Goal: Contribute content: Contribute content

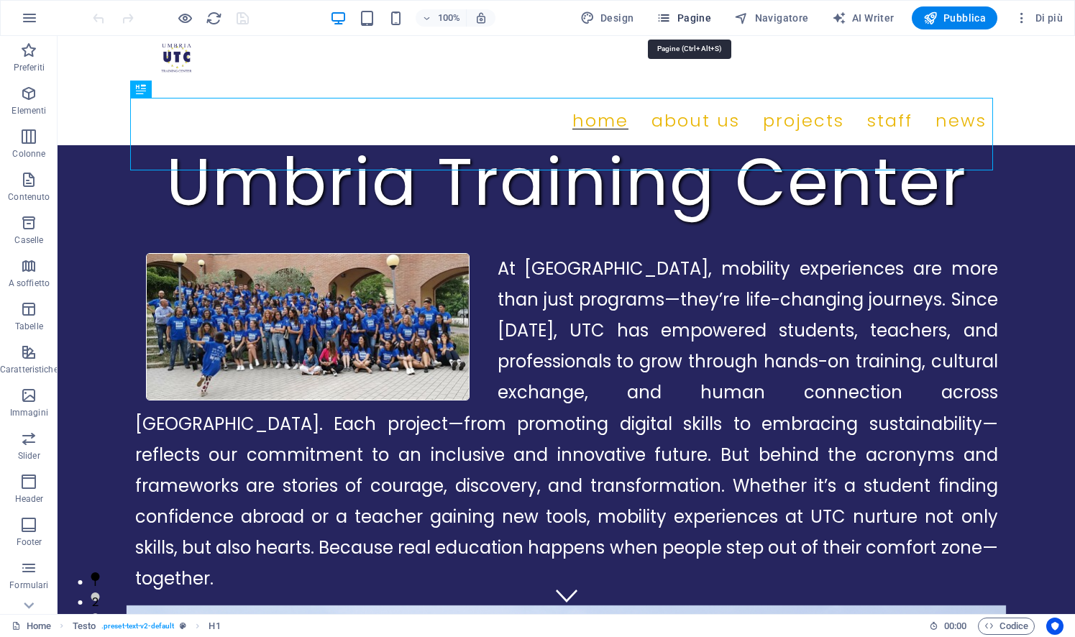
click at [696, 21] on span "Pagine" at bounding box center [683, 18] width 55 height 14
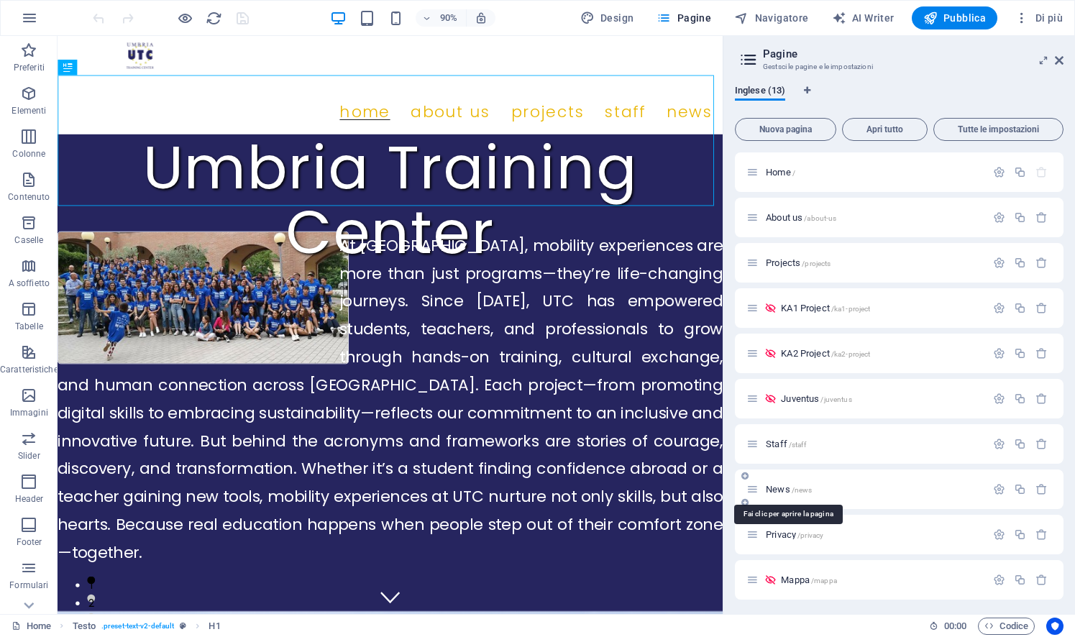
click at [796, 492] on span "/news" at bounding box center [801, 490] width 21 height 8
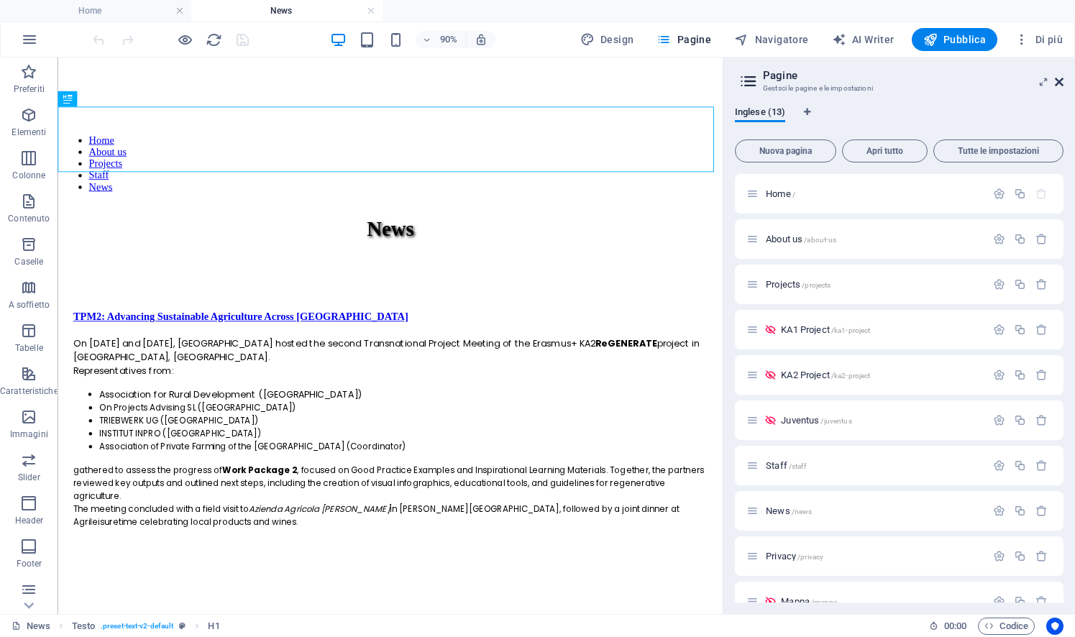
click at [1056, 80] on icon at bounding box center [1059, 82] width 9 height 12
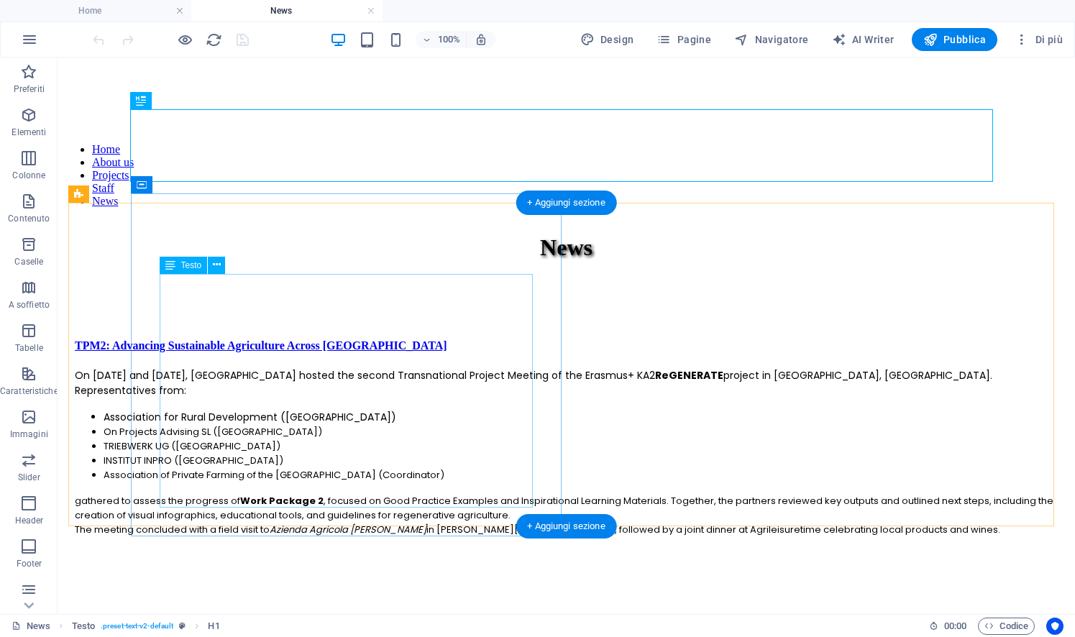
scroll to position [3, 0]
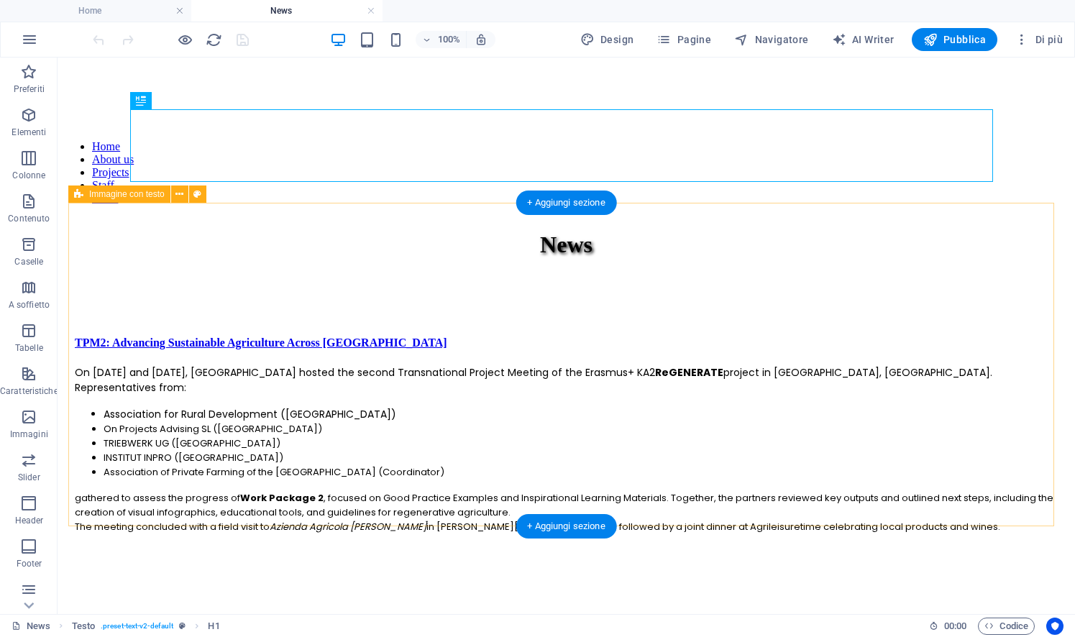
click at [83, 321] on div "TPM2: Advancing Sustainable Agriculture Across [GEOGRAPHIC_DATA] On [DATE] and …" at bounding box center [566, 482] width 984 height 323
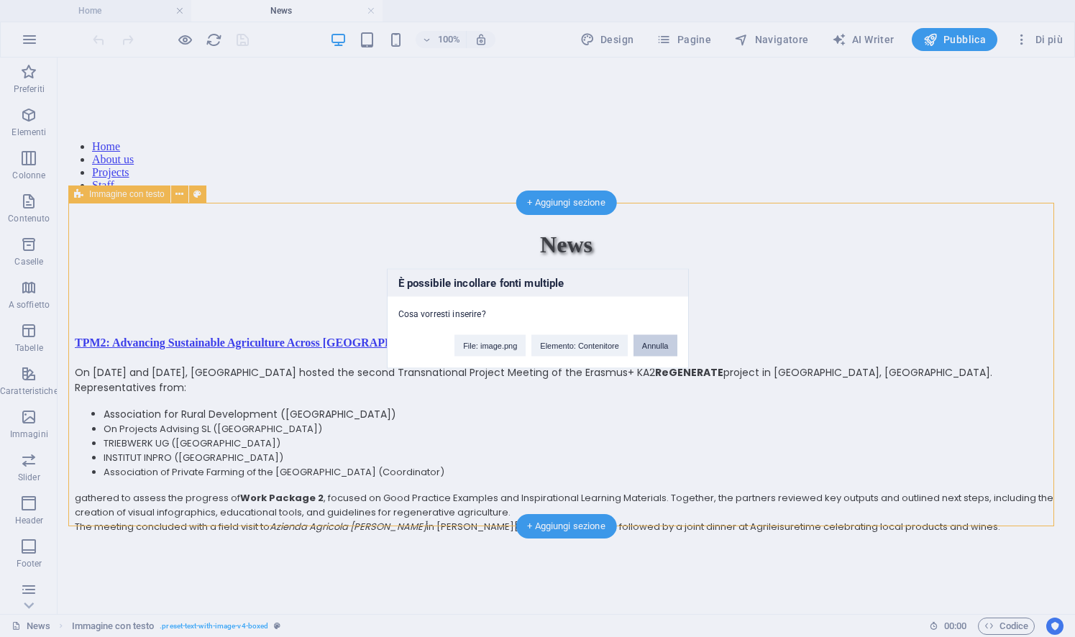
click at [670, 346] on button "Annulla" at bounding box center [655, 346] width 44 height 22
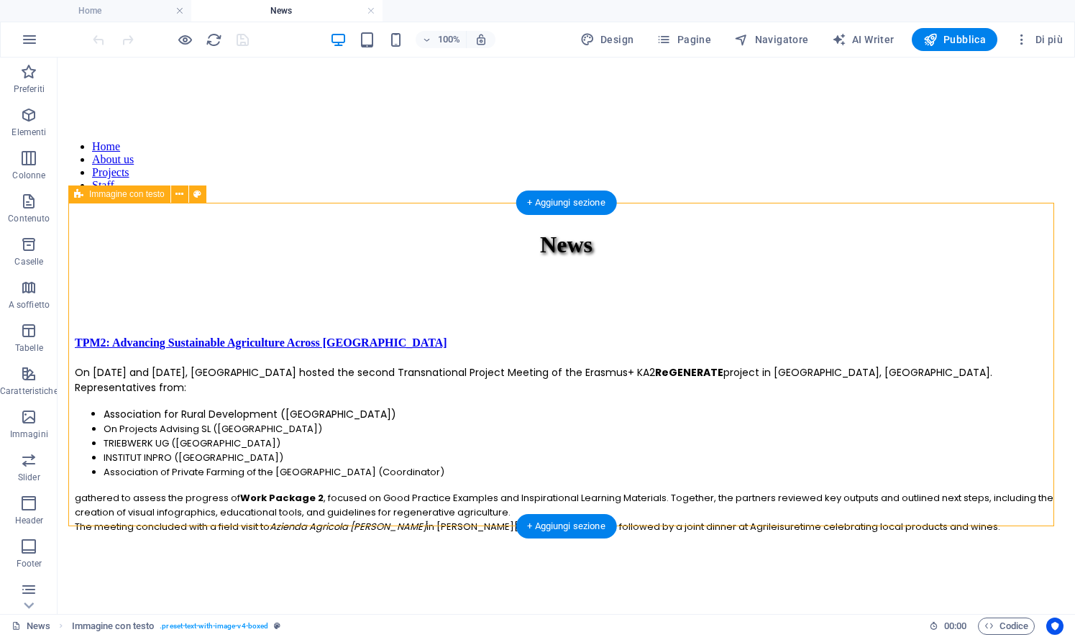
click at [1026, 348] on div "TPM2: Advancing Sustainable Agriculture Across [GEOGRAPHIC_DATA] On [DATE] and …" at bounding box center [566, 482] width 984 height 323
click at [375, 484] on div "On [DATE] and [DATE], [GEOGRAPHIC_DATA] hosted the second Transnational Project…" at bounding box center [566, 449] width 983 height 169
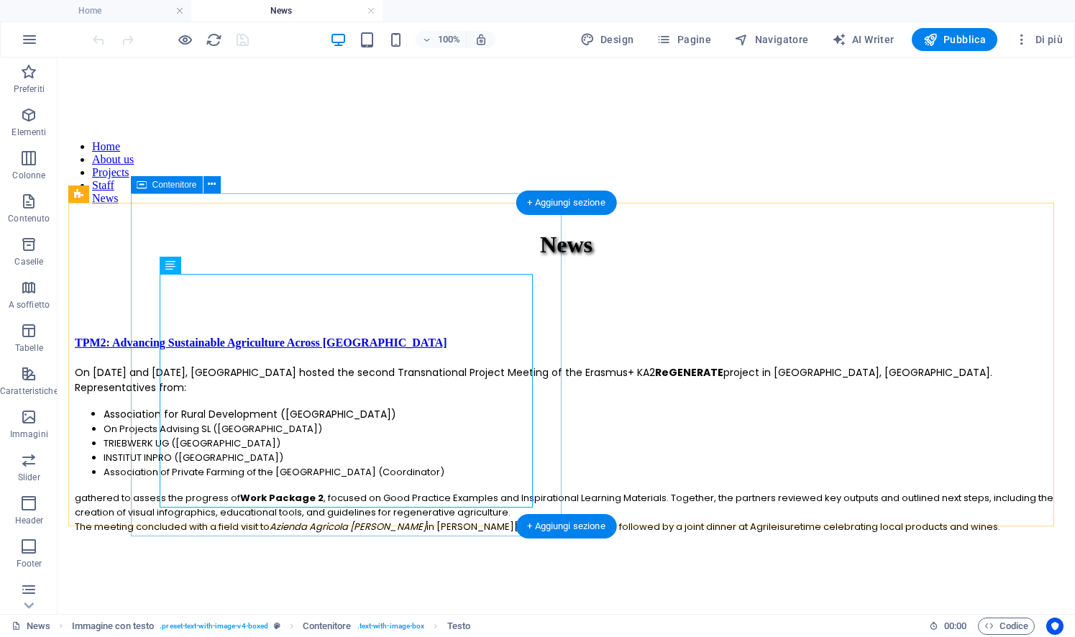
click at [396, 515] on div "TPM2: Advancing Sustainable Agriculture Across [GEOGRAPHIC_DATA] On [DATE] and …" at bounding box center [566, 434] width 983 height 197
click at [597, 534] on figure at bounding box center [566, 534] width 983 height 0
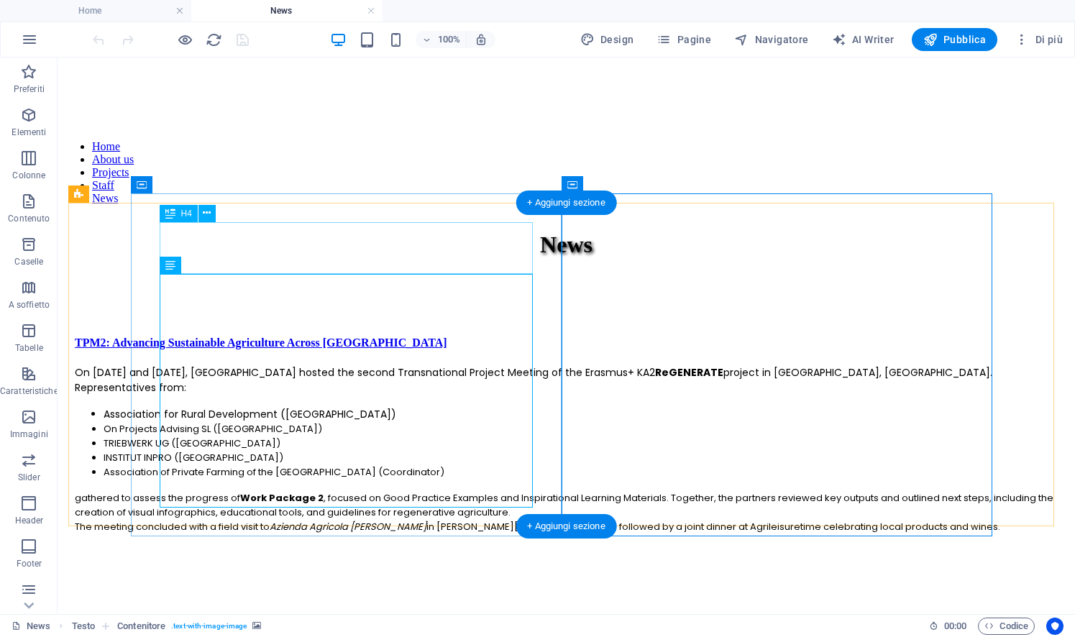
click at [401, 336] on div "TPM2: Advancing Sustainable Agriculture Across [GEOGRAPHIC_DATA]" at bounding box center [566, 342] width 983 height 13
click at [321, 336] on div "TPM2: Advancing Sustainable Agriculture Across [GEOGRAPHIC_DATA] On [DATE] and …" at bounding box center [566, 434] width 983 height 197
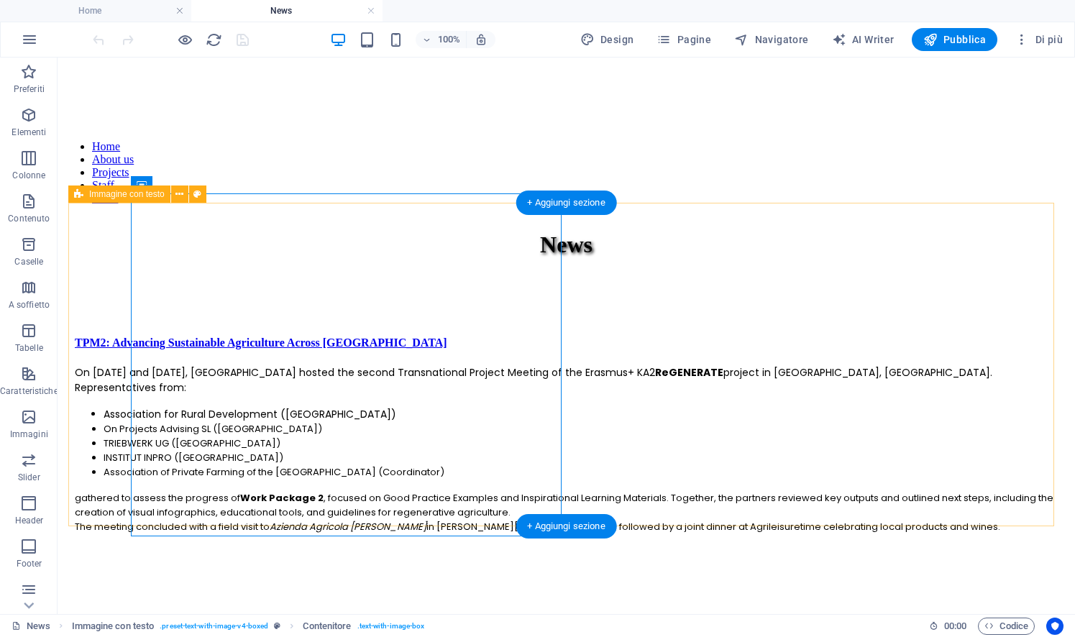
click at [83, 506] on div "TPM2: Advancing Sustainable Agriculture Across [GEOGRAPHIC_DATA] On [DATE] and …" at bounding box center [566, 482] width 984 height 323
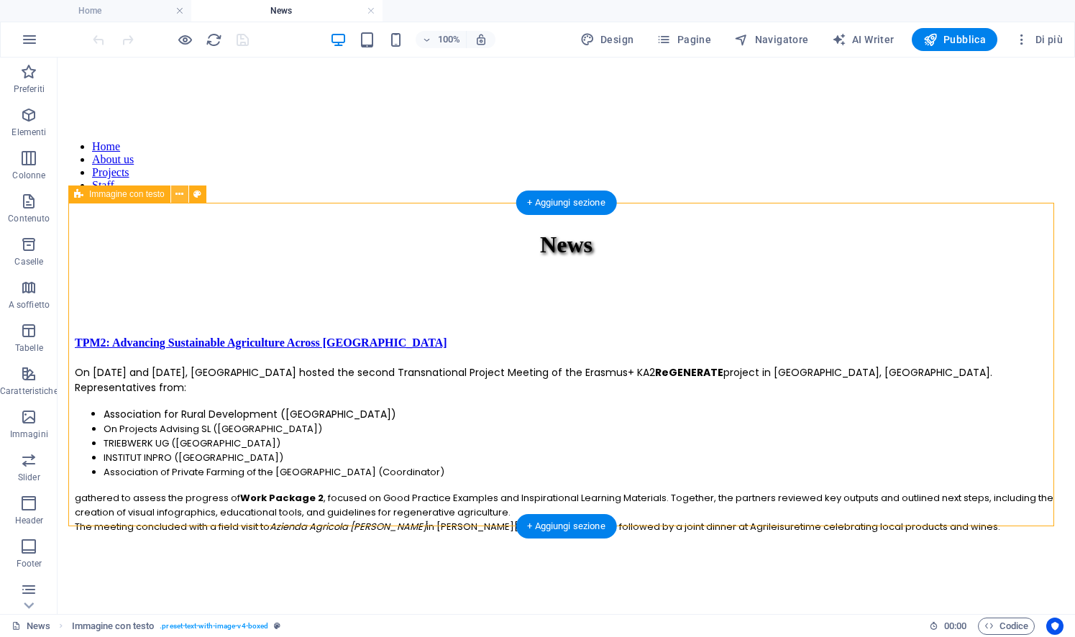
click at [180, 195] on icon at bounding box center [179, 194] width 8 height 15
click at [177, 196] on icon at bounding box center [179, 194] width 8 height 15
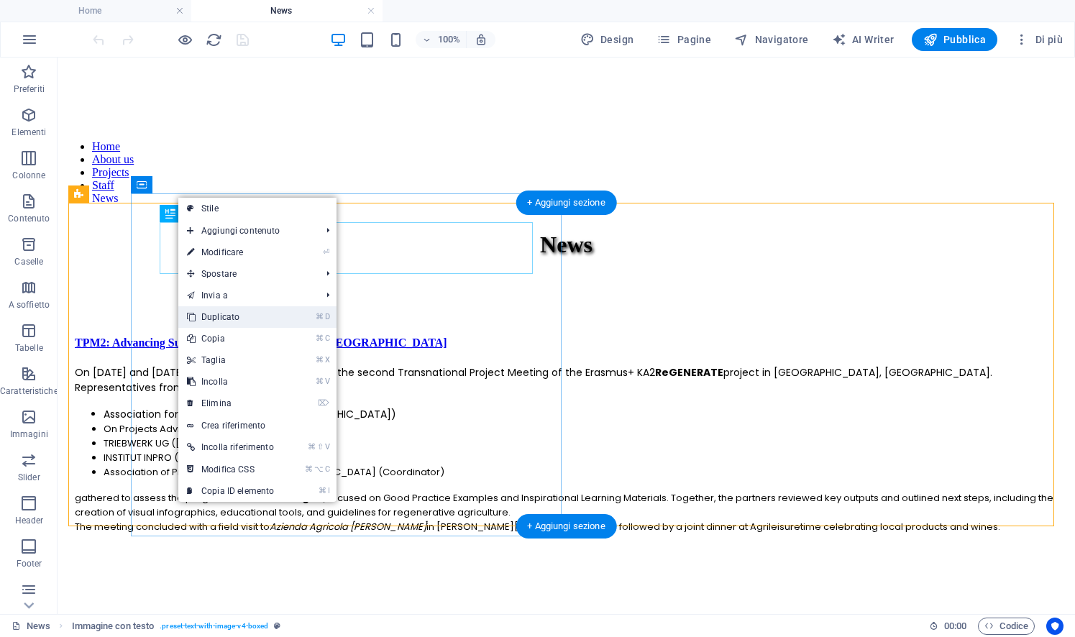
click at [206, 319] on link "⌘ D Duplicato" at bounding box center [230, 317] width 104 height 22
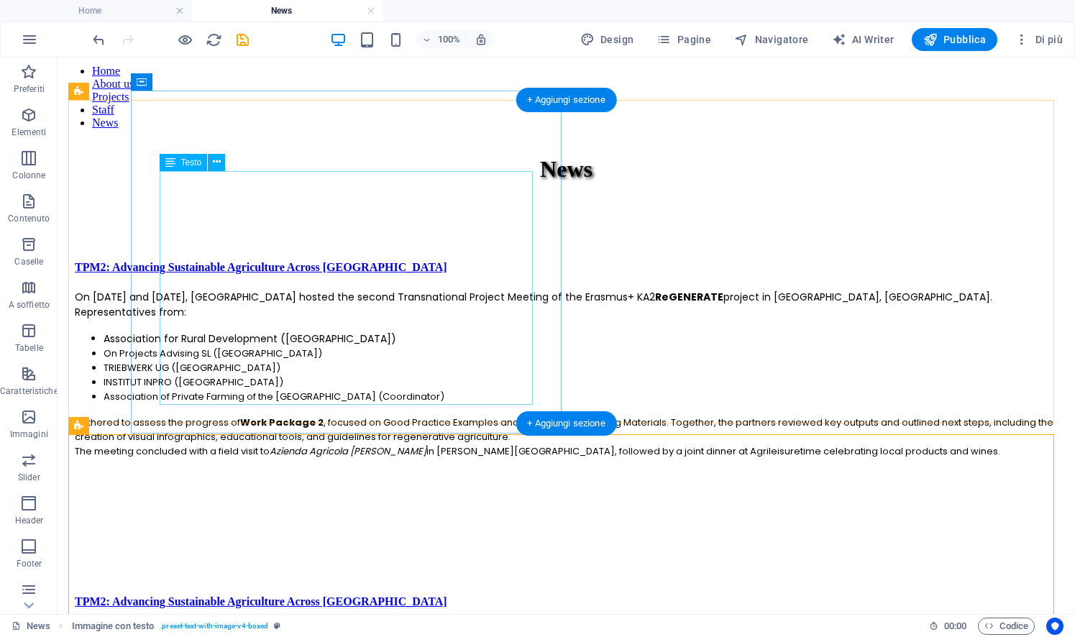
scroll to position [12, 0]
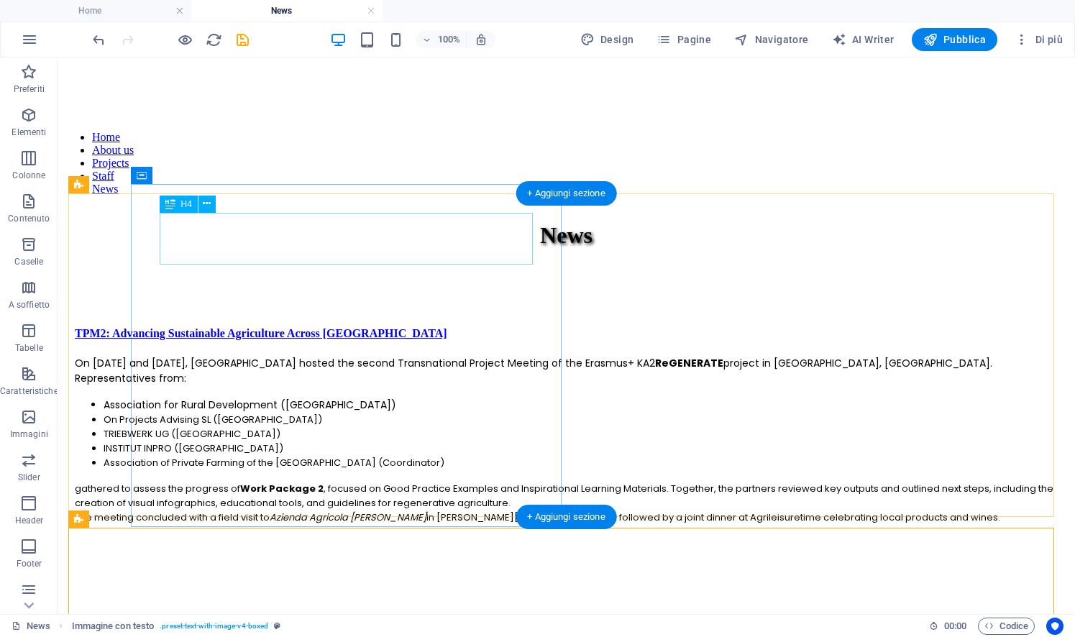
click at [292, 327] on div "TPM2: Advancing Sustainable Agriculture Across [GEOGRAPHIC_DATA]" at bounding box center [566, 333] width 983 height 13
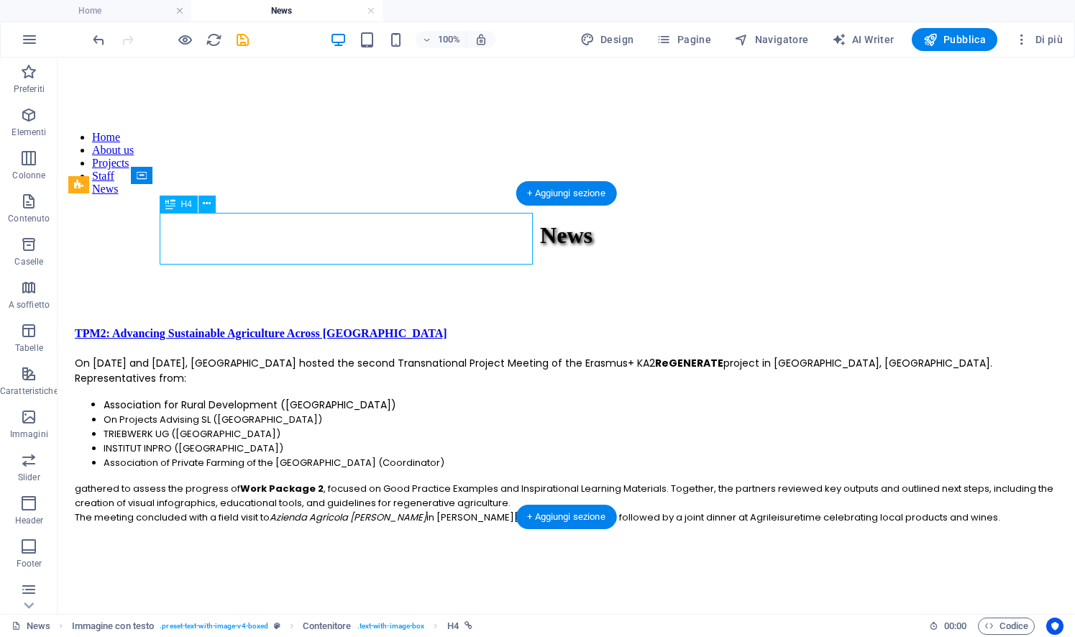
click at [292, 327] on div "TPM2: Advancing Sustainable Agriculture Across [GEOGRAPHIC_DATA]" at bounding box center [566, 333] width 983 height 13
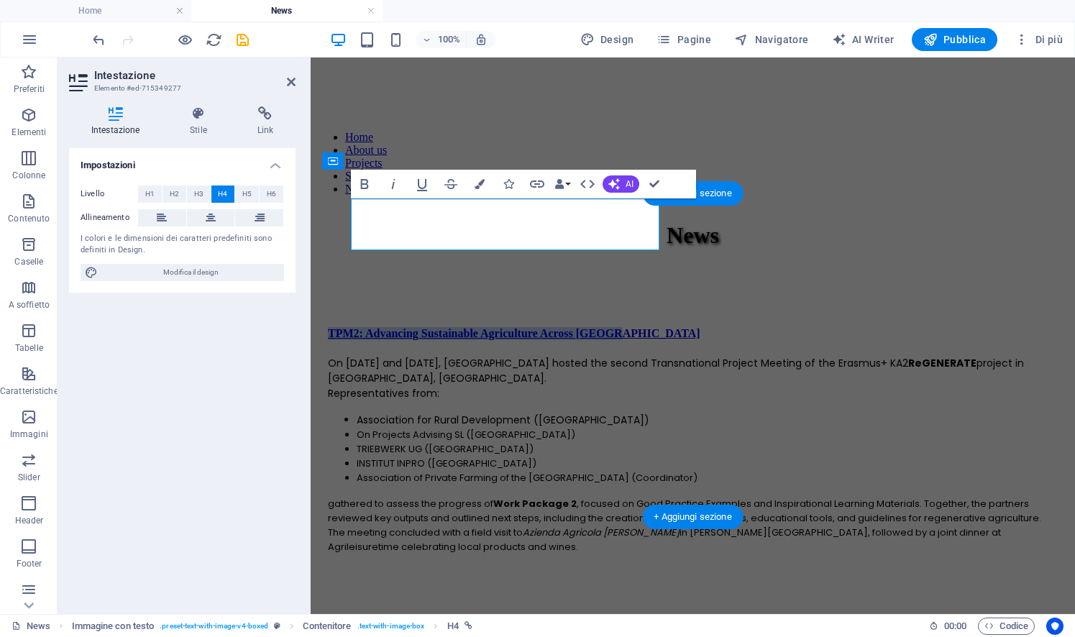
click at [292, 250] on div "Livello H1 H2 H3 H4 H5 H6 Allineamento I colori e le dimensioni dei caratteri p…" at bounding box center [182, 233] width 226 height 119
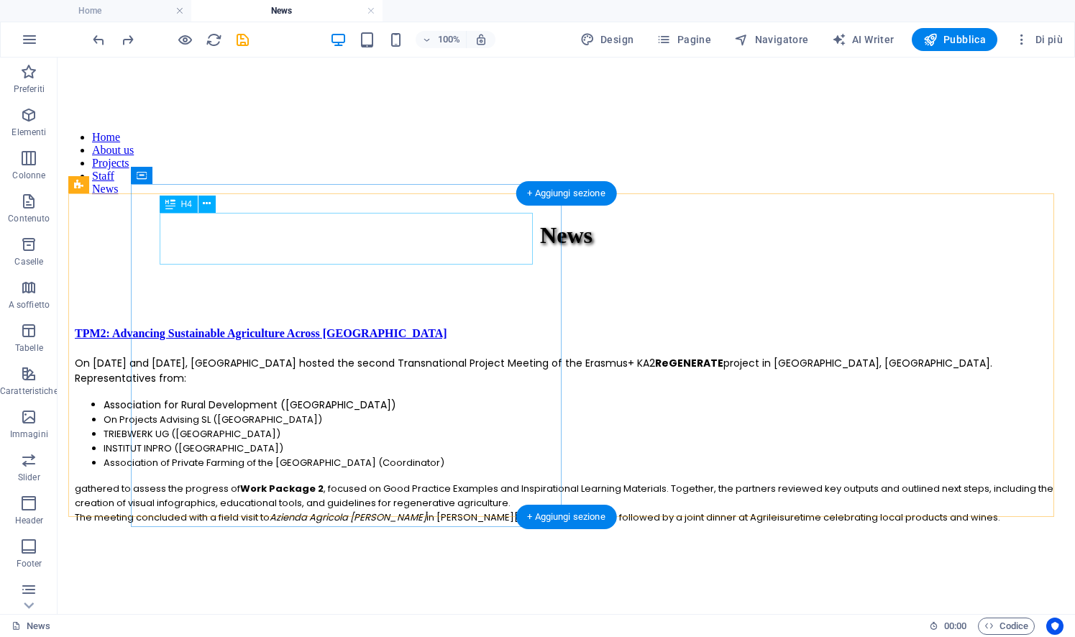
click at [384, 327] on div "TPM2: Advancing Sustainable Agriculture Across [GEOGRAPHIC_DATA]" at bounding box center [566, 333] width 983 height 13
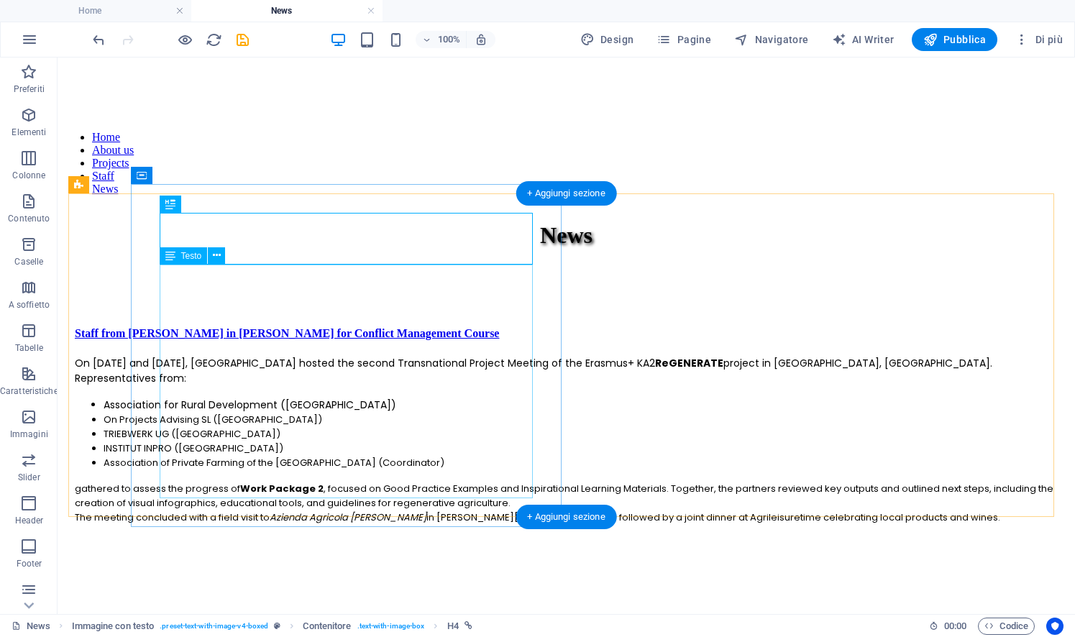
click at [346, 397] on div "On [DATE] and [DATE], [GEOGRAPHIC_DATA] hosted the second Transnational Project…" at bounding box center [566, 440] width 983 height 169
click at [333, 371] on div "On [DATE] and [DATE], [GEOGRAPHIC_DATA] hosted the second Transnational Project…" at bounding box center [566, 440] width 983 height 169
click at [341, 364] on div "On [DATE] and [DATE], [GEOGRAPHIC_DATA] hosted the second Transnational Project…" at bounding box center [566, 440] width 983 height 169
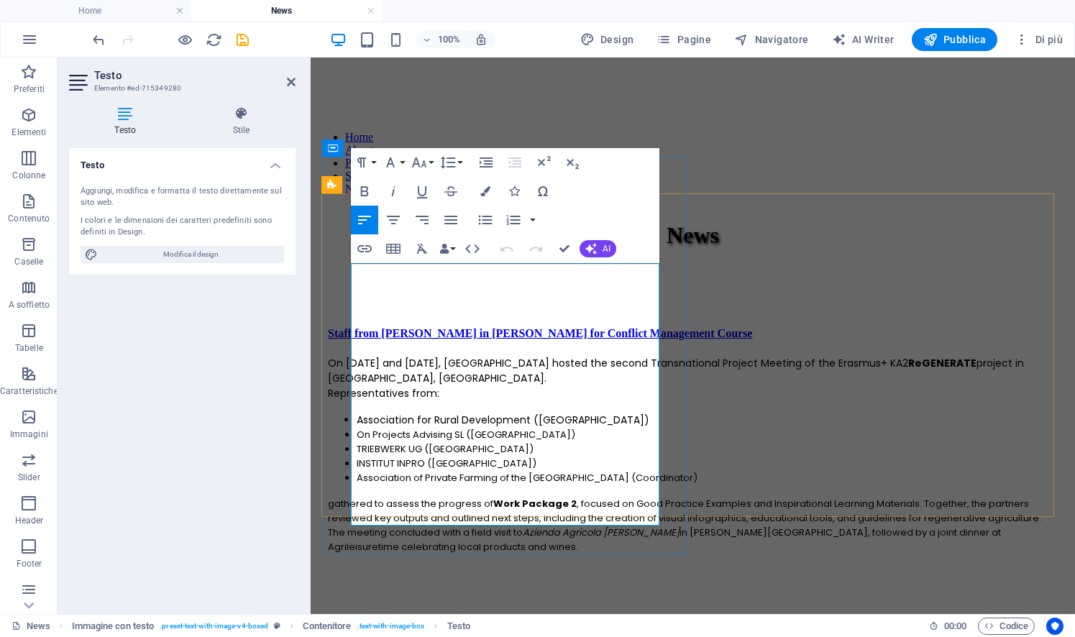
click at [421, 442] on li "TRIEBWERK UG ([GEOGRAPHIC_DATA])" at bounding box center [707, 449] width 701 height 14
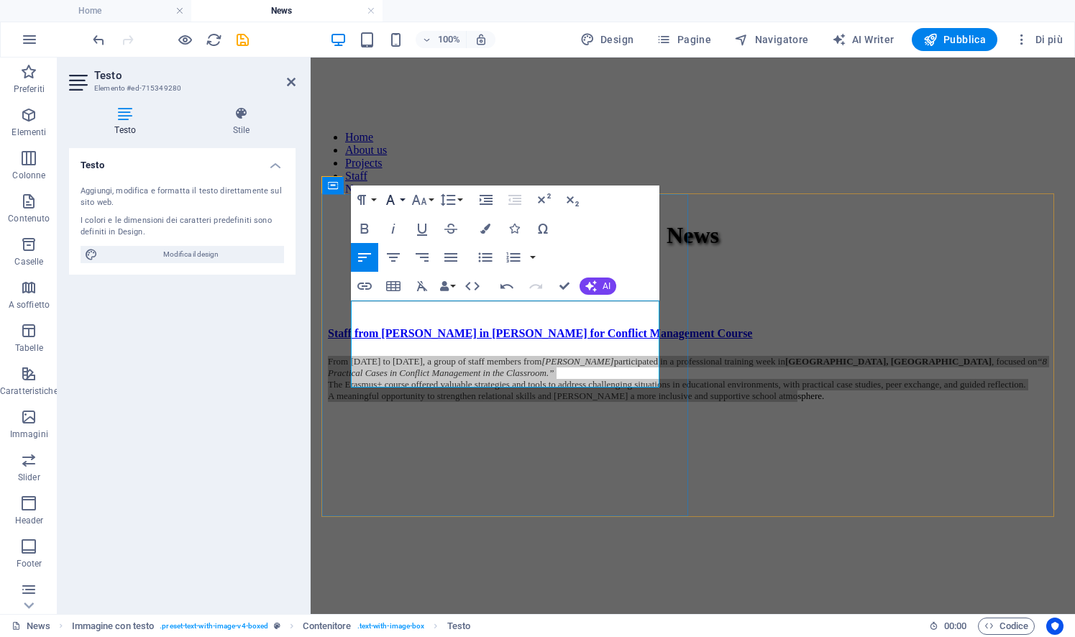
click at [395, 203] on icon "button" at bounding box center [390, 199] width 17 height 17
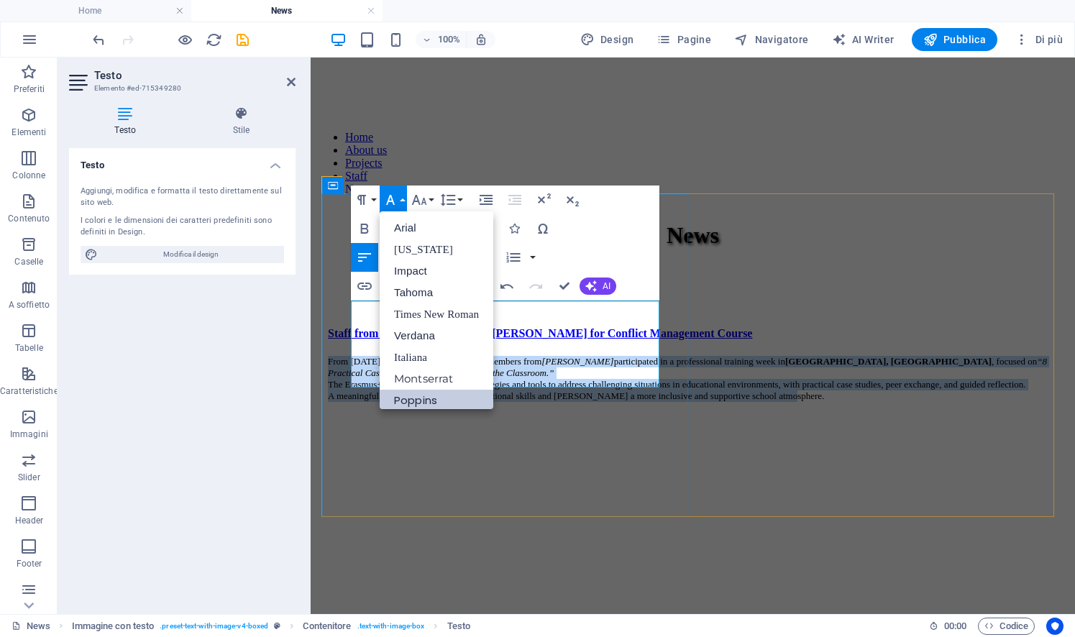
click at [451, 401] on link "Poppins" at bounding box center [437, 401] width 114 height 22
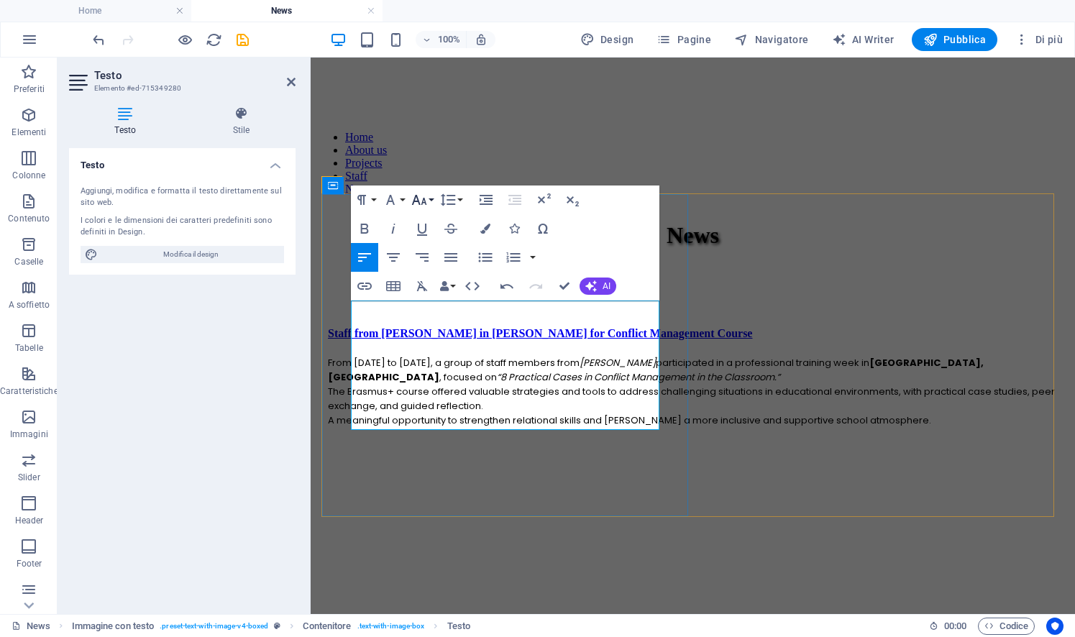
click at [423, 194] on icon "button" at bounding box center [418, 199] width 17 height 17
click at [441, 325] on link "14" at bounding box center [434, 336] width 52 height 22
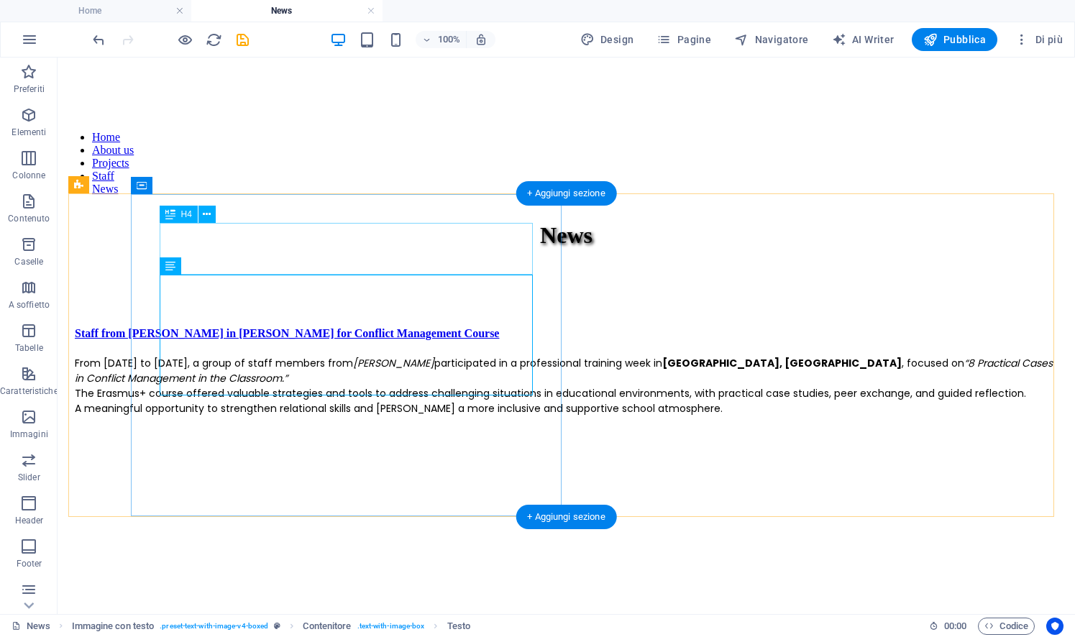
click at [275, 327] on div "Staff from [PERSON_NAME] in [PERSON_NAME] for Conflict Management Course" at bounding box center [566, 333] width 983 height 13
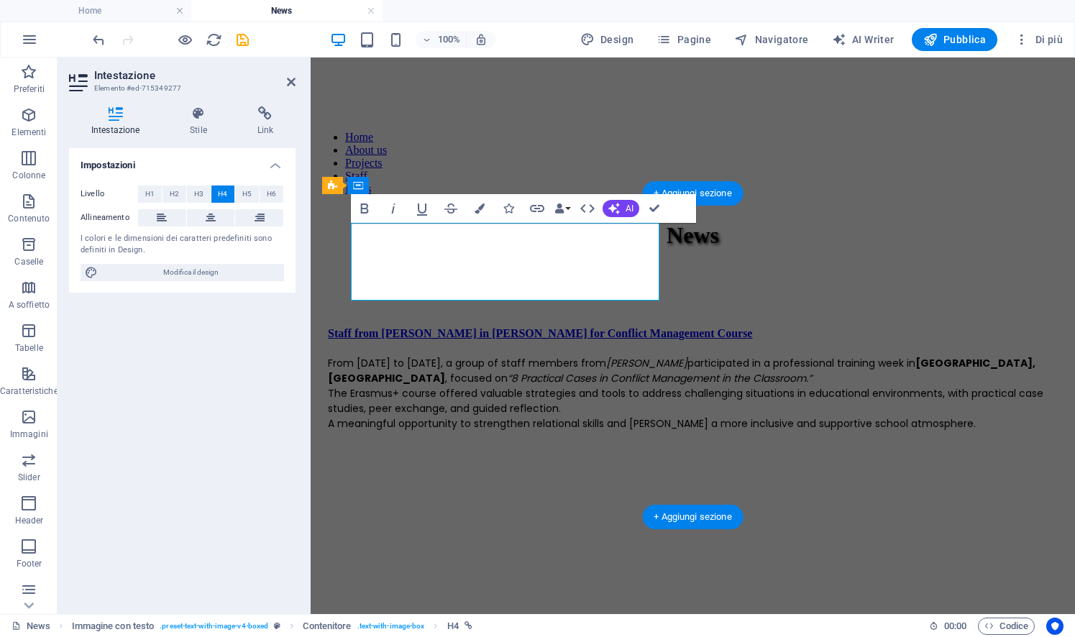
click at [275, 242] on div "I colori e le dimensioni dei caratteri predefiniti sono definiti in Design." at bounding box center [182, 245] width 203 height 24
click at [528, 208] on icon "button" at bounding box center [536, 208] width 17 height 17
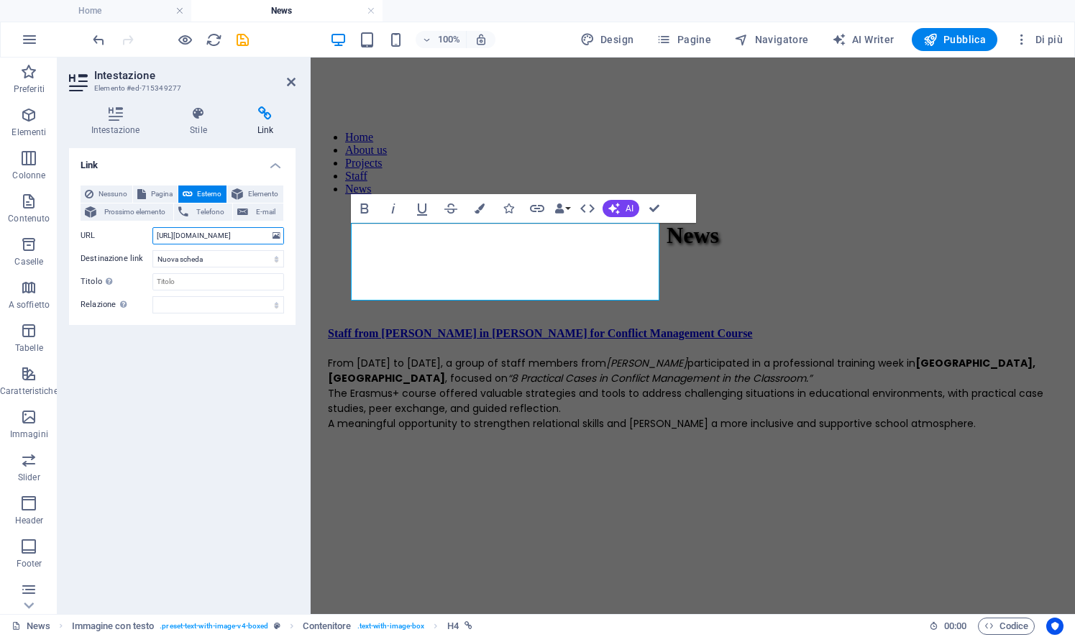
click at [231, 234] on input "[URL][DOMAIN_NAME]" at bounding box center [218, 235] width 132 height 17
paste input "PBED2jDPth"
type input "[URL][DOMAIN_NAME]"
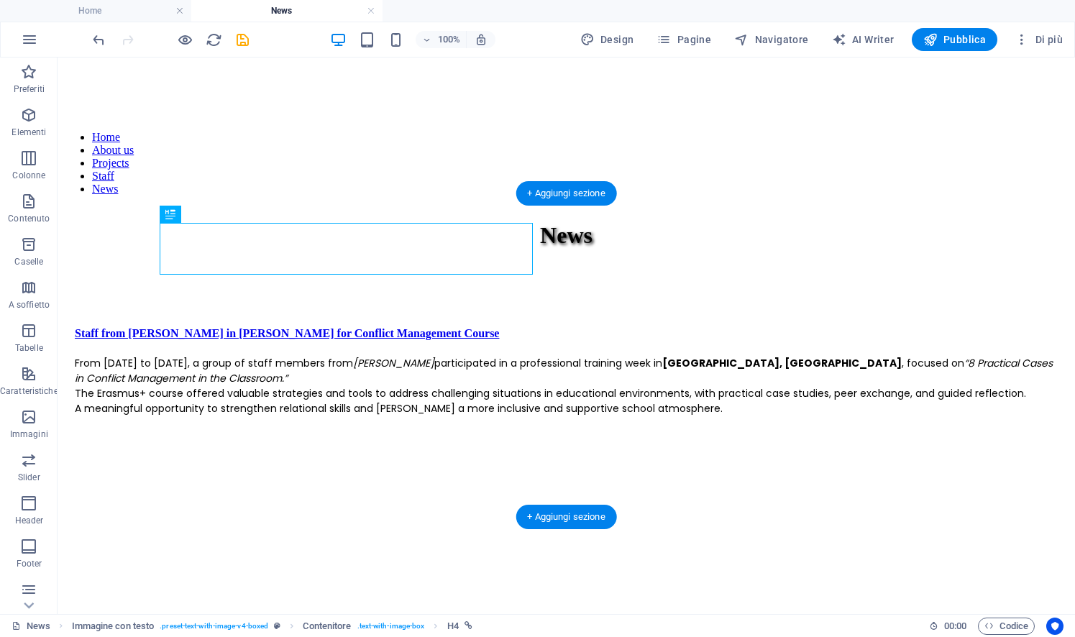
click at [637, 416] on figure at bounding box center [566, 416] width 983 height 0
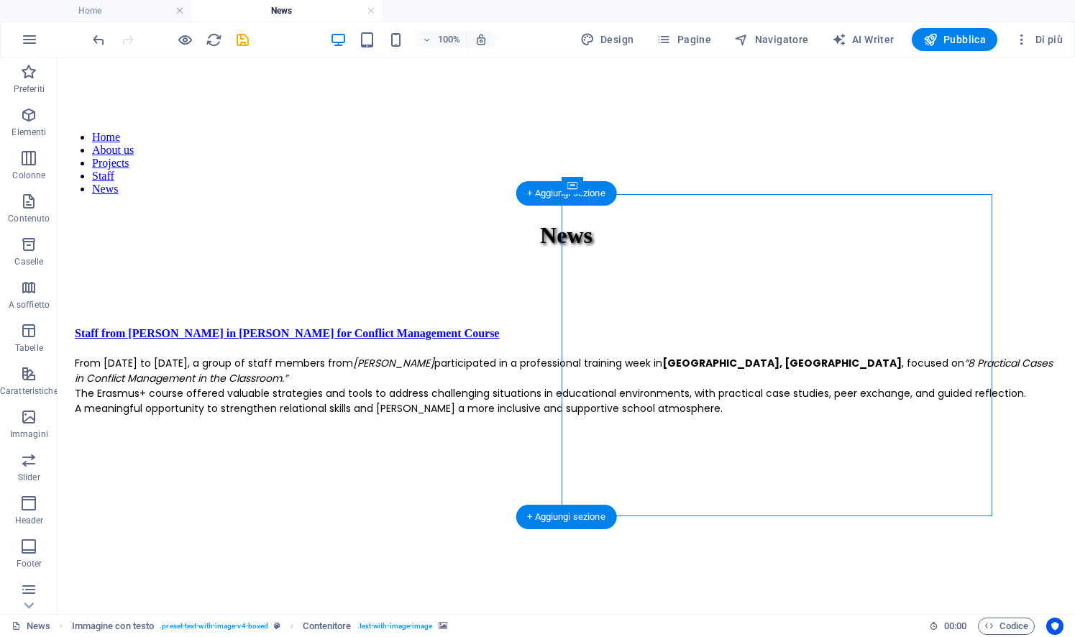
click at [637, 416] on figure at bounding box center [566, 416] width 983 height 0
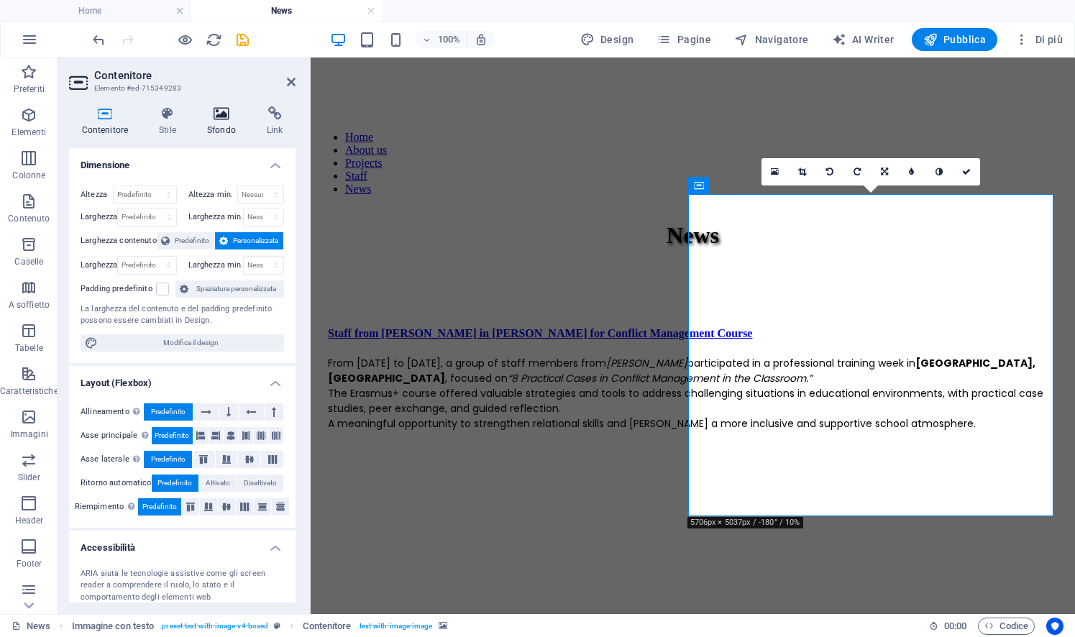
click at [218, 120] on icon at bounding box center [221, 113] width 54 height 14
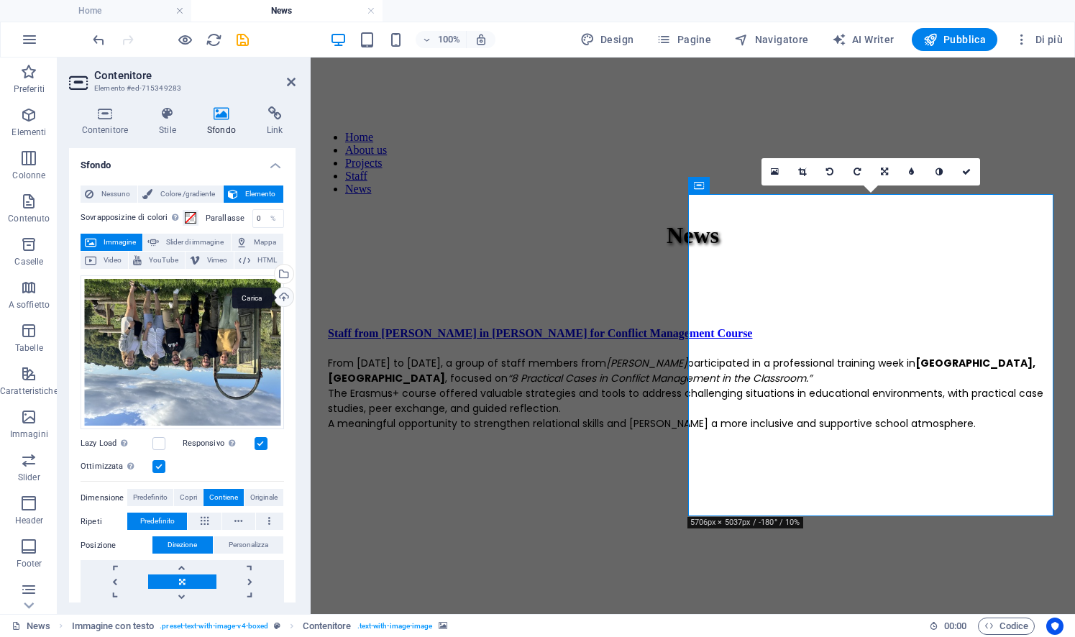
click at [277, 294] on div "Carica" at bounding box center [283, 299] width 22 height 22
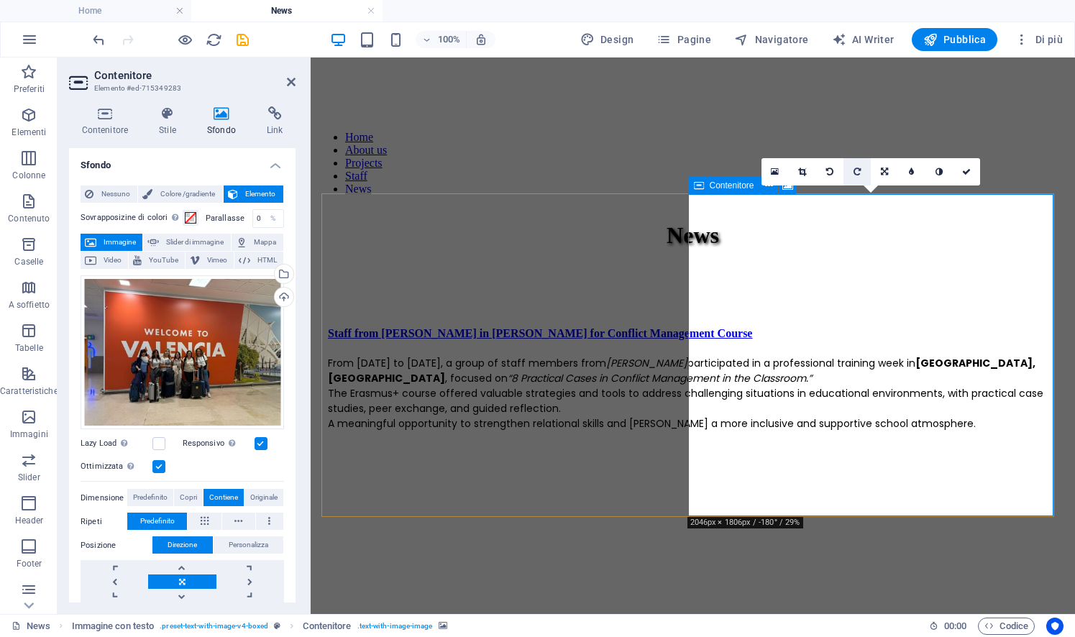
click at [857, 170] on icon at bounding box center [856, 171] width 7 height 9
click at [180, 497] on span "Copri" at bounding box center [188, 497] width 17 height 17
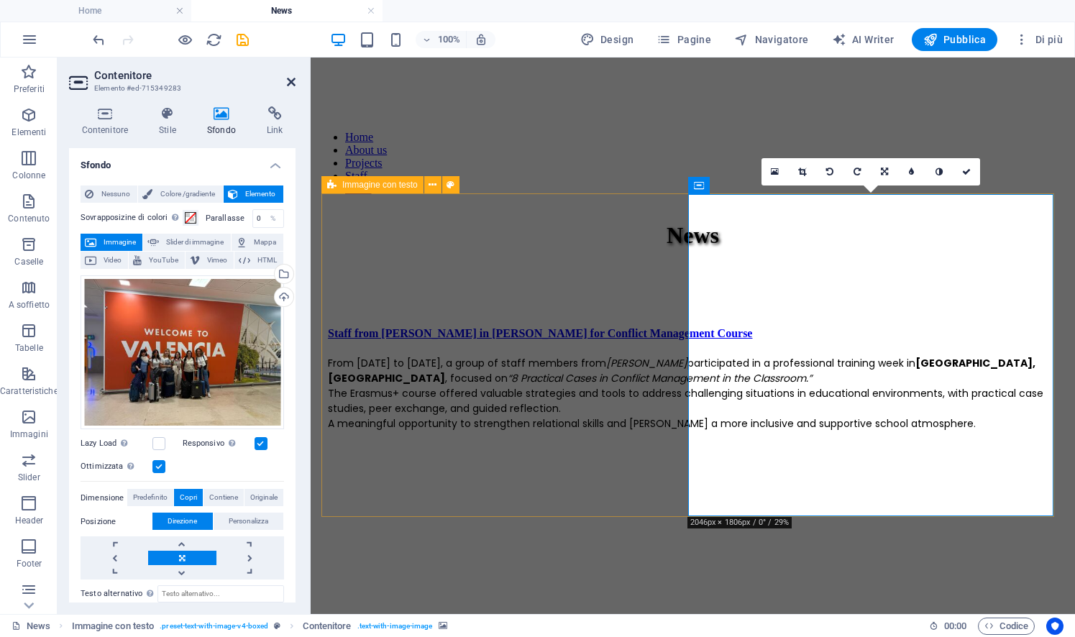
click at [290, 83] on icon at bounding box center [291, 82] width 9 height 12
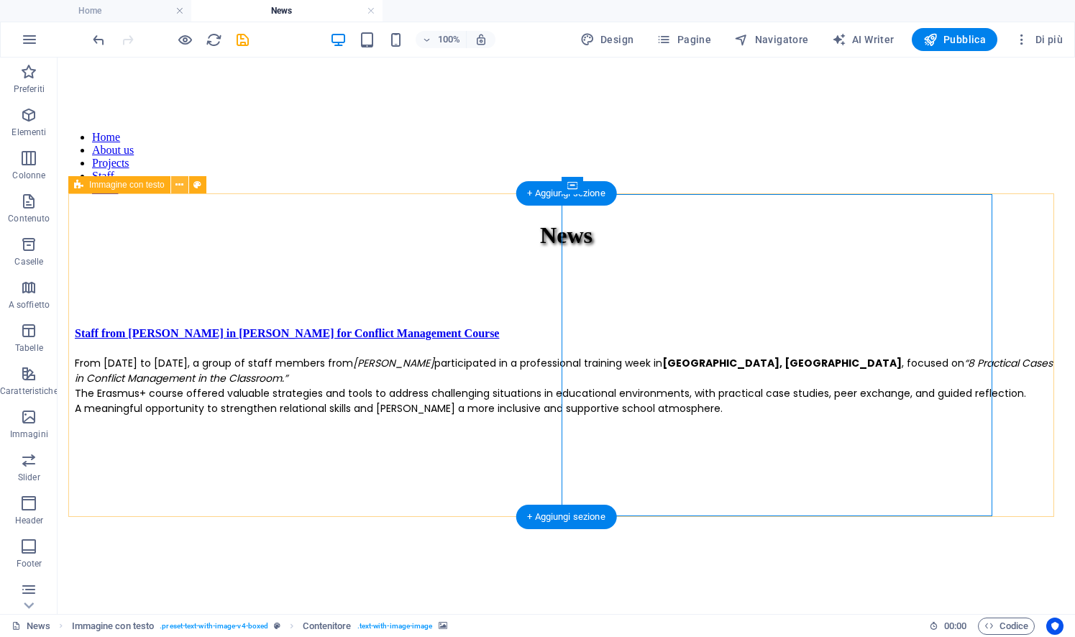
click at [176, 185] on icon at bounding box center [179, 185] width 8 height 15
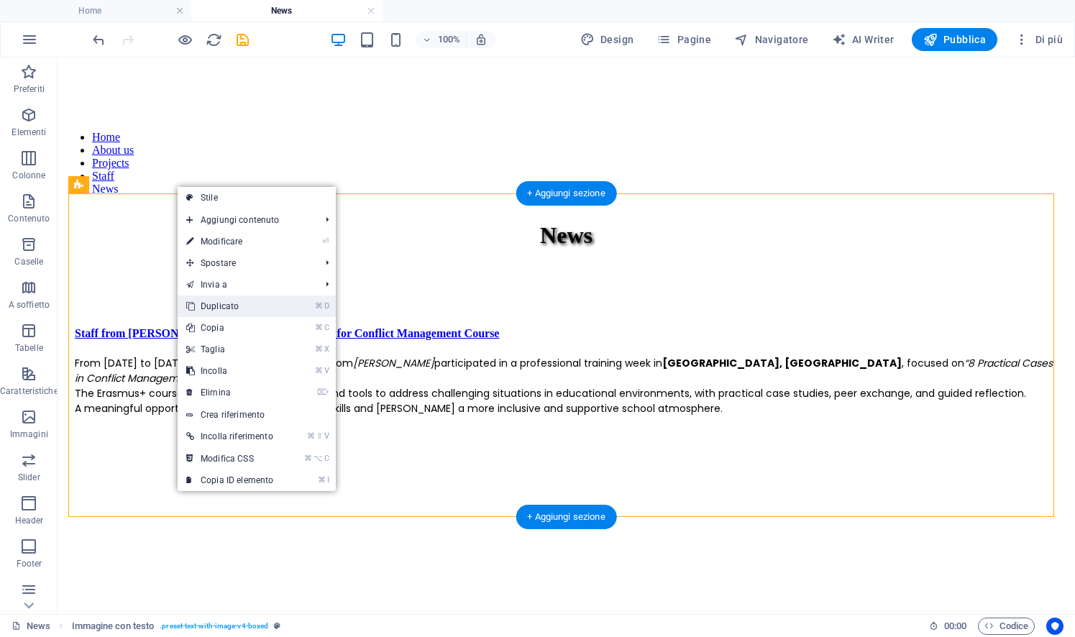
click at [220, 300] on link "⌘ D Duplicato" at bounding box center [230, 306] width 104 height 22
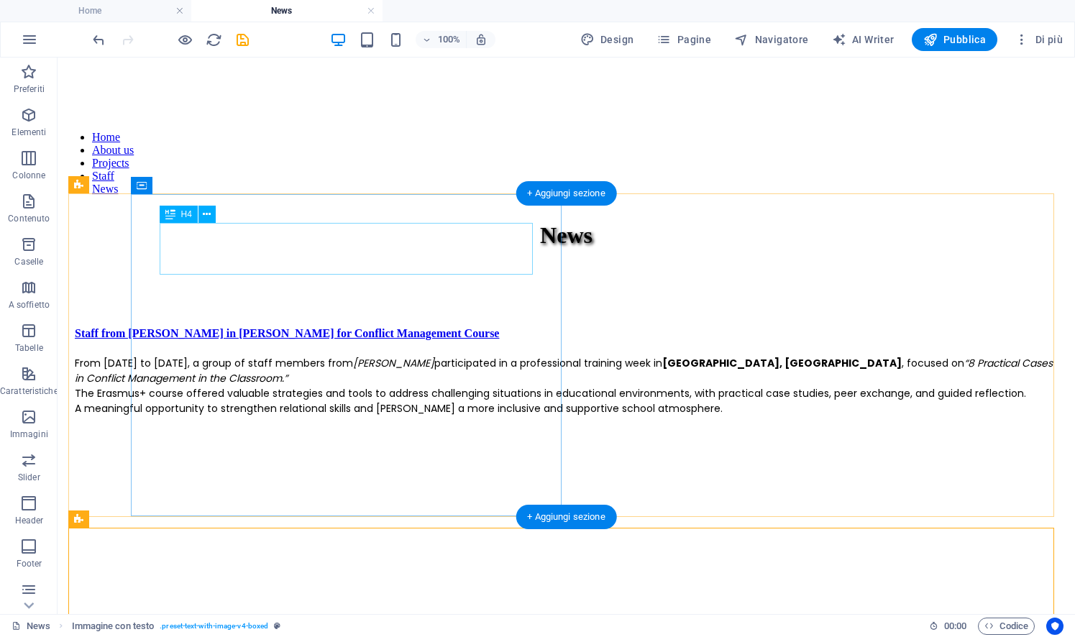
click at [346, 327] on div "Staff from [PERSON_NAME] in [PERSON_NAME] for Conflict Management Course" at bounding box center [566, 333] width 983 height 13
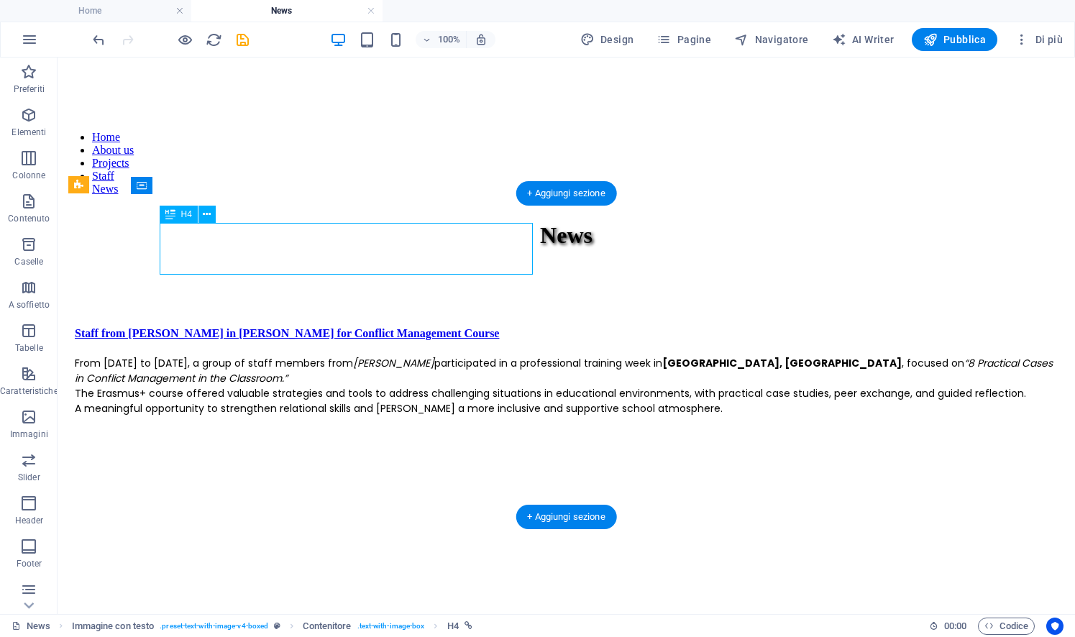
click at [346, 327] on div "Staff from [PERSON_NAME] in [PERSON_NAME] for Conflict Management Course" at bounding box center [566, 333] width 983 height 13
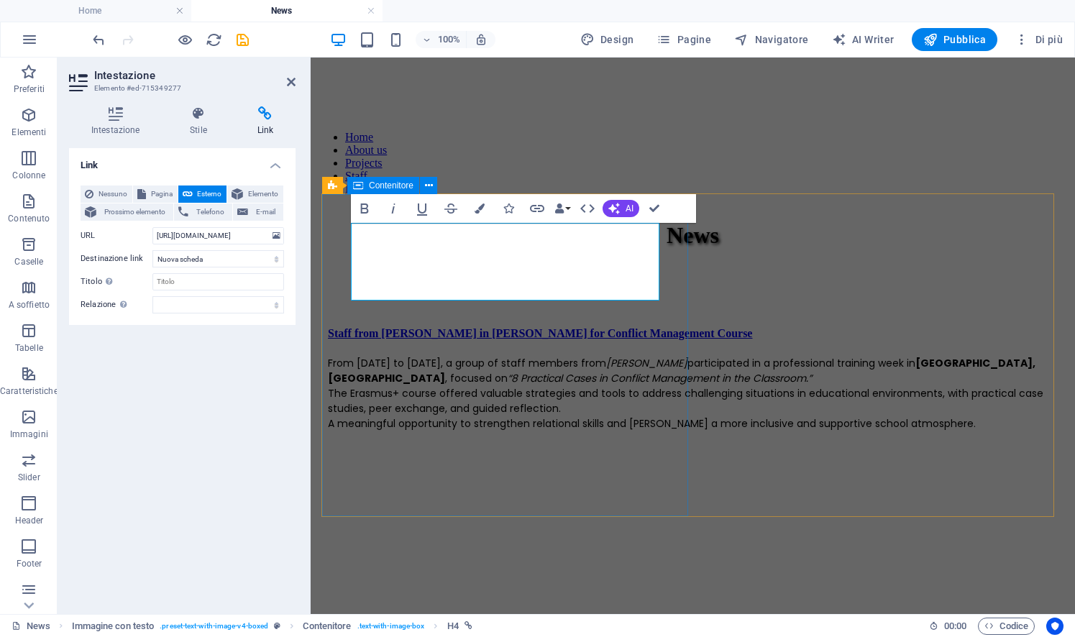
click at [346, 327] on div "Staff from [PERSON_NAME] in [PERSON_NAME] for Conflict Management Course From […" at bounding box center [693, 379] width 730 height 104
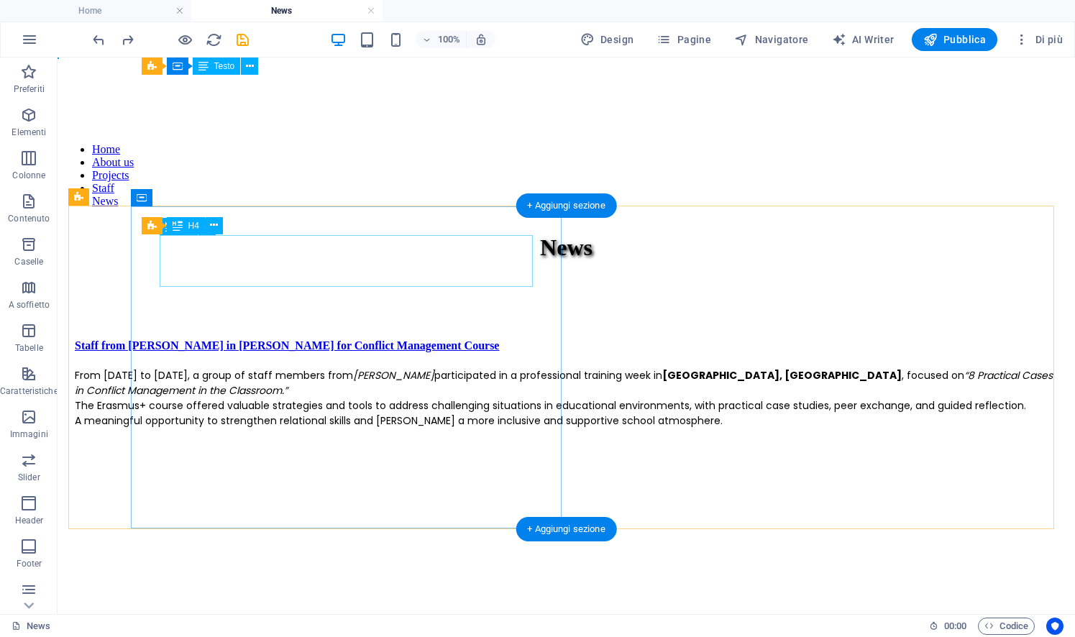
click at [329, 339] on div "Staff from [PERSON_NAME] in [PERSON_NAME] for Conflict Management Course" at bounding box center [566, 345] width 983 height 13
click at [332, 339] on div "Staff from [PERSON_NAME] in [PERSON_NAME] for Conflict Management Course" at bounding box center [566, 345] width 983 height 13
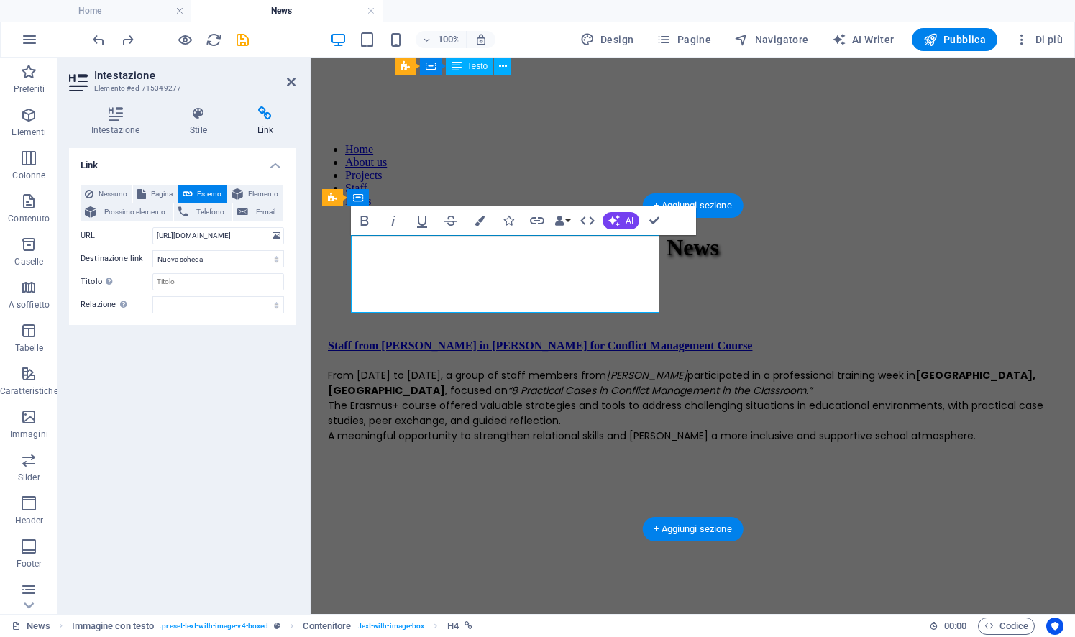
click at [332, 339] on div "Staff from [PERSON_NAME] in [PERSON_NAME] for Conflict Management Course From […" at bounding box center [693, 391] width 730 height 104
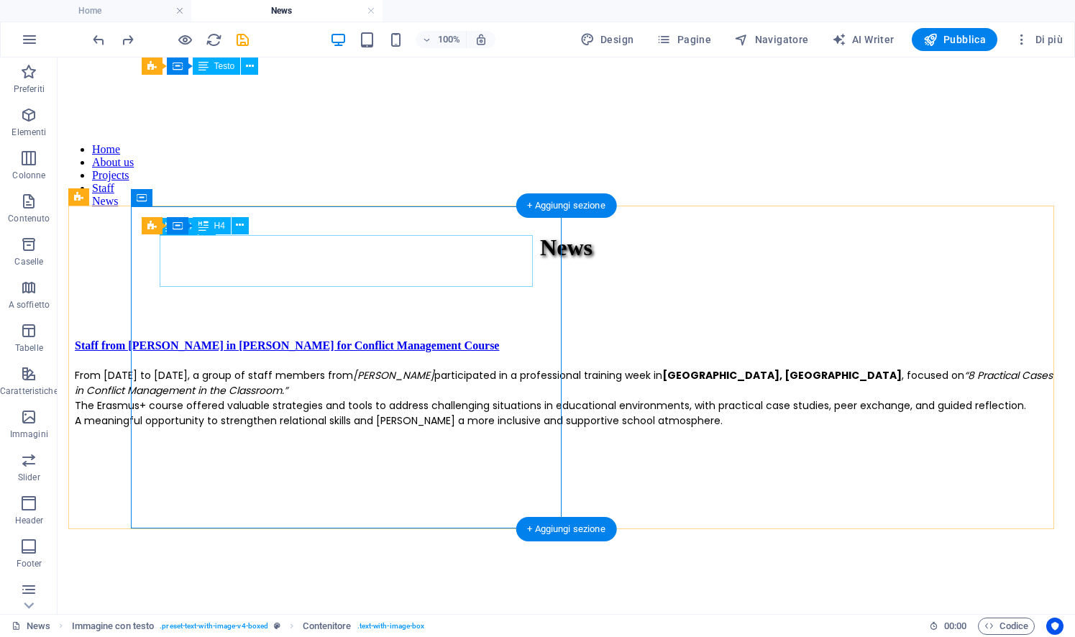
click at [401, 339] on div "Staff from [PERSON_NAME] in [PERSON_NAME] for Conflict Management Course" at bounding box center [566, 345] width 983 height 13
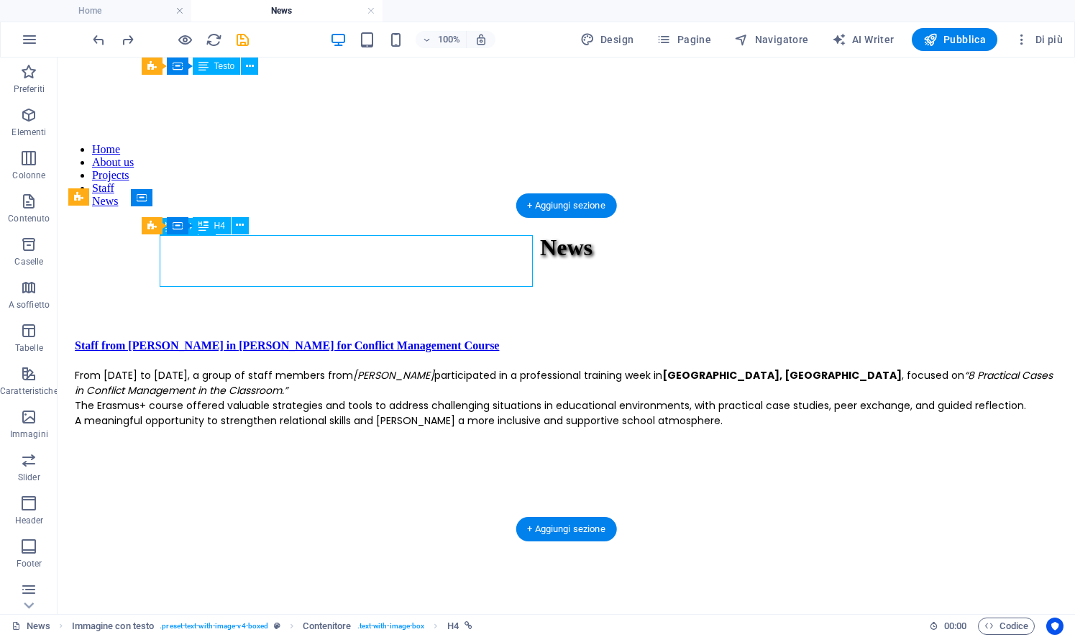
click at [401, 339] on div "Staff from [PERSON_NAME] in [PERSON_NAME] for Conflict Management Course" at bounding box center [566, 345] width 983 height 13
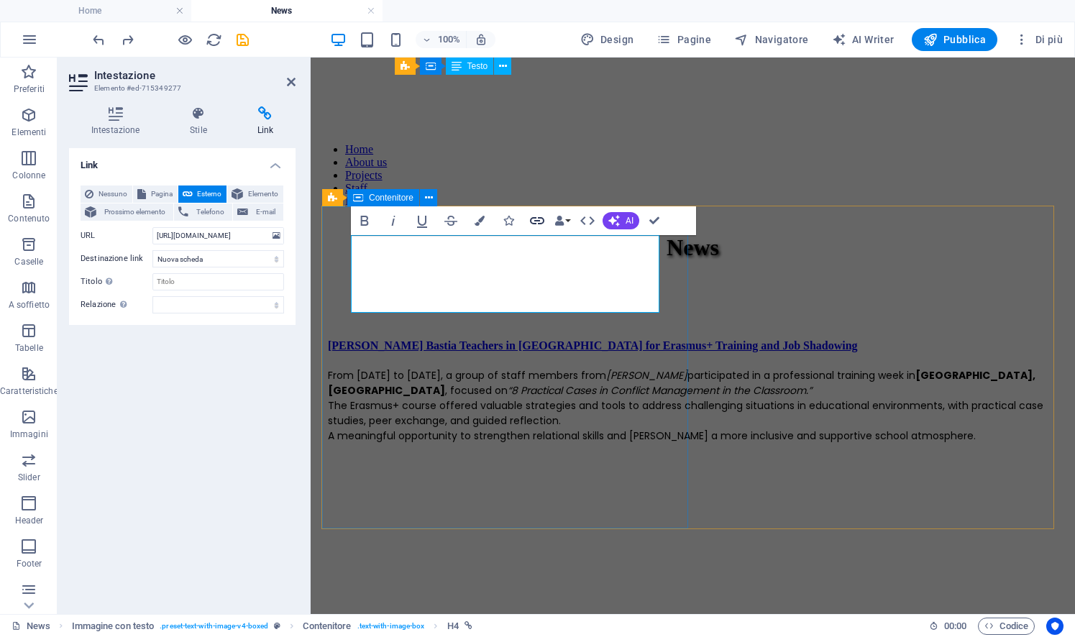
click at [543, 218] on icon "button" at bounding box center [537, 220] width 14 height 7
click at [225, 236] on input "[URL][DOMAIN_NAME]" at bounding box center [218, 235] width 132 height 17
click at [224, 236] on input "[URL][DOMAIN_NAME]" at bounding box center [218, 235] width 132 height 17
type input "[URL][DOMAIN_NAME]"
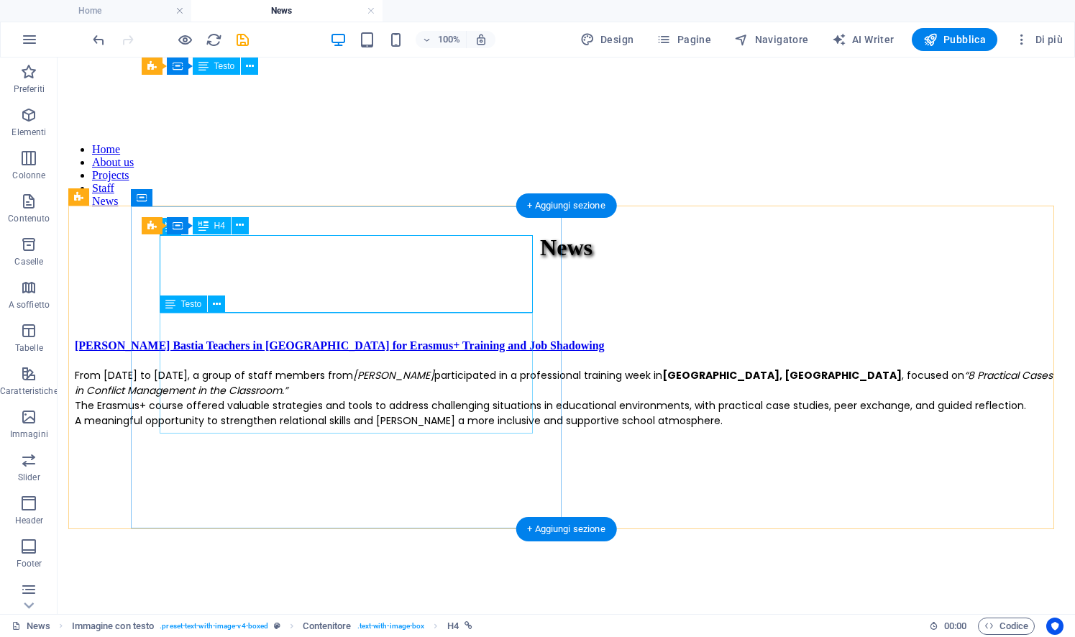
click at [366, 368] on div "From [DATE] to [DATE], a group of staff members from [PERSON_NAME] participated…" at bounding box center [566, 398] width 983 height 60
click at [328, 368] on div "From [DATE] to [DATE], a group of staff members from [PERSON_NAME] participated…" at bounding box center [566, 398] width 983 height 60
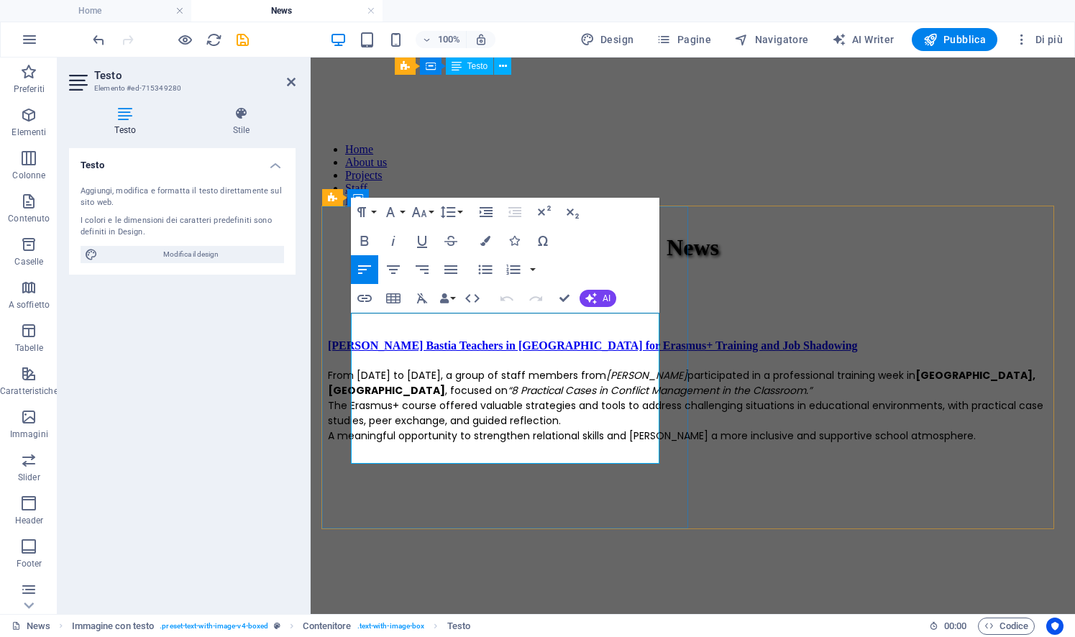
click at [404, 368] on strong "[GEOGRAPHIC_DATA], [GEOGRAPHIC_DATA]" at bounding box center [681, 382] width 707 height 29
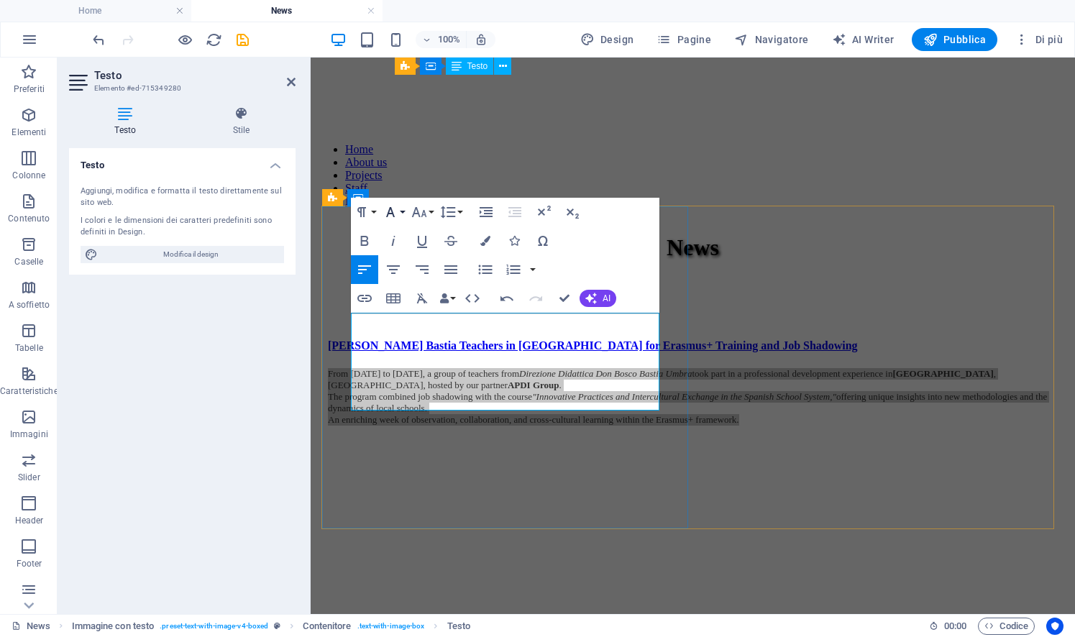
click at [397, 209] on icon "button" at bounding box center [390, 211] width 17 height 17
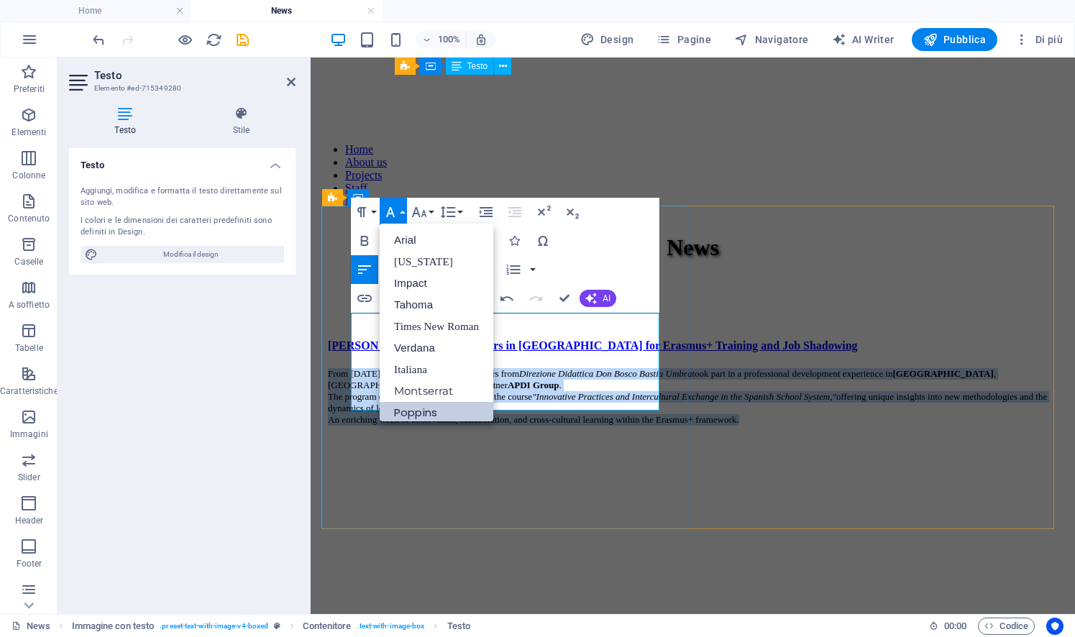
click at [426, 407] on link "Poppins" at bounding box center [437, 413] width 114 height 22
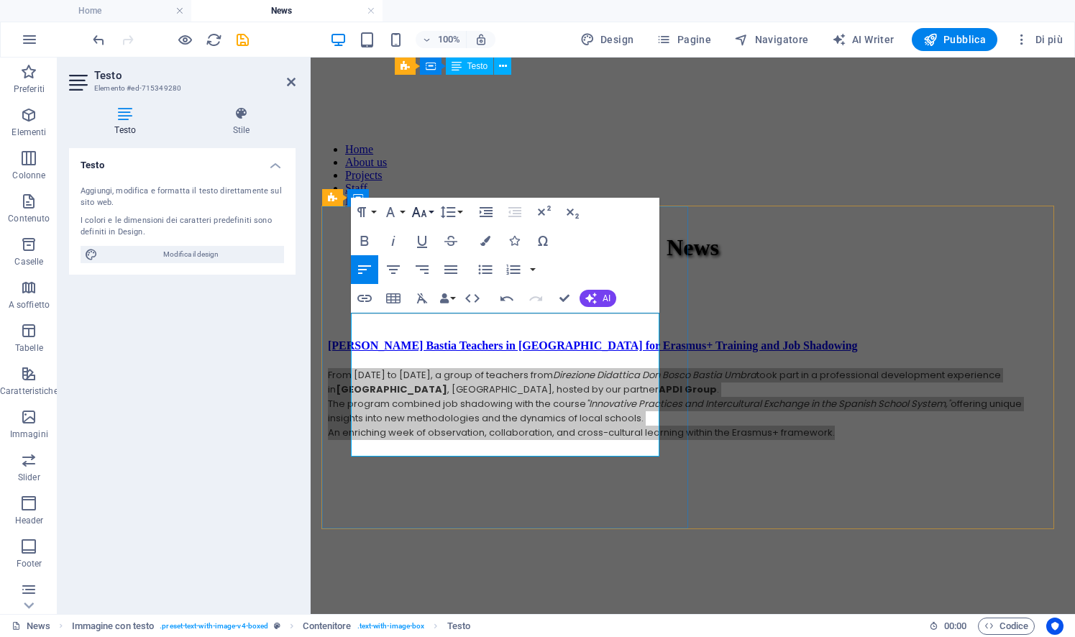
click at [423, 205] on icon "button" at bounding box center [418, 211] width 17 height 17
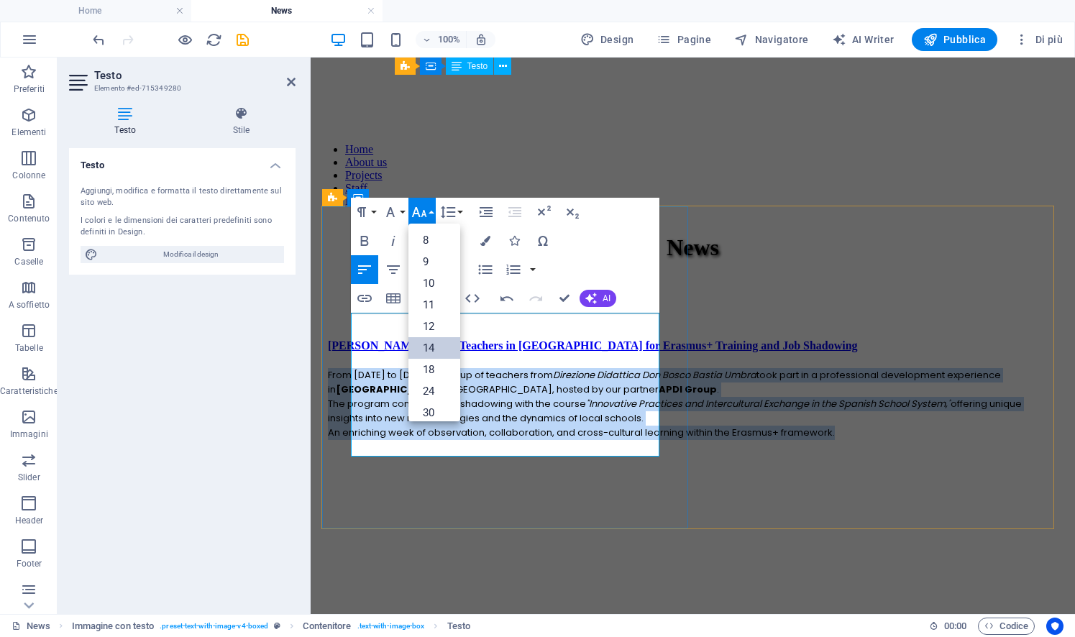
click at [442, 342] on link "14" at bounding box center [434, 348] width 52 height 22
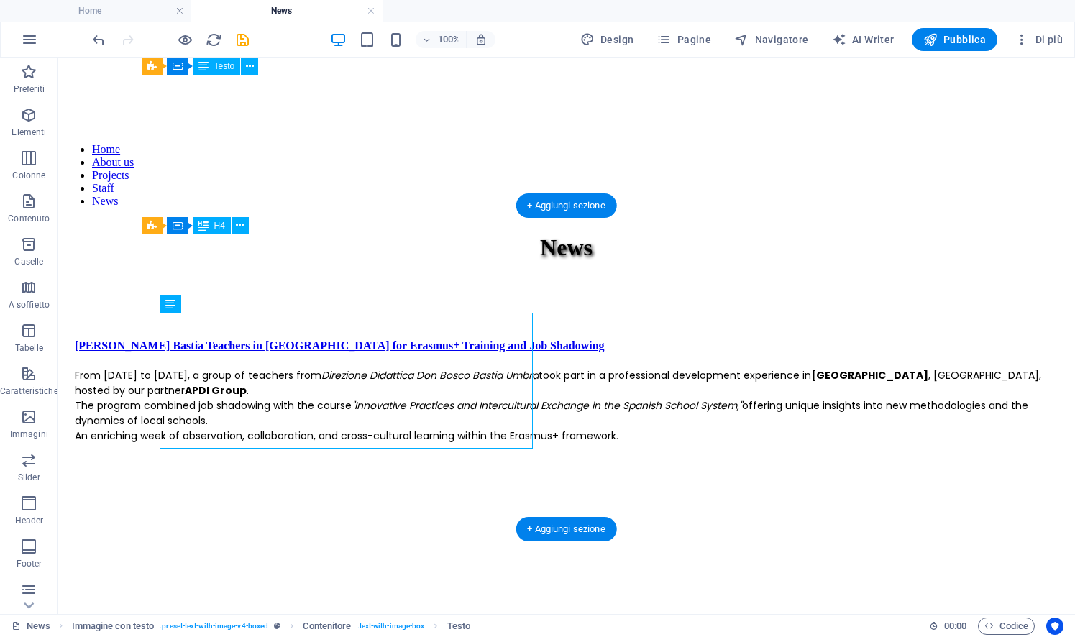
click at [638, 444] on figure at bounding box center [566, 444] width 983 height 0
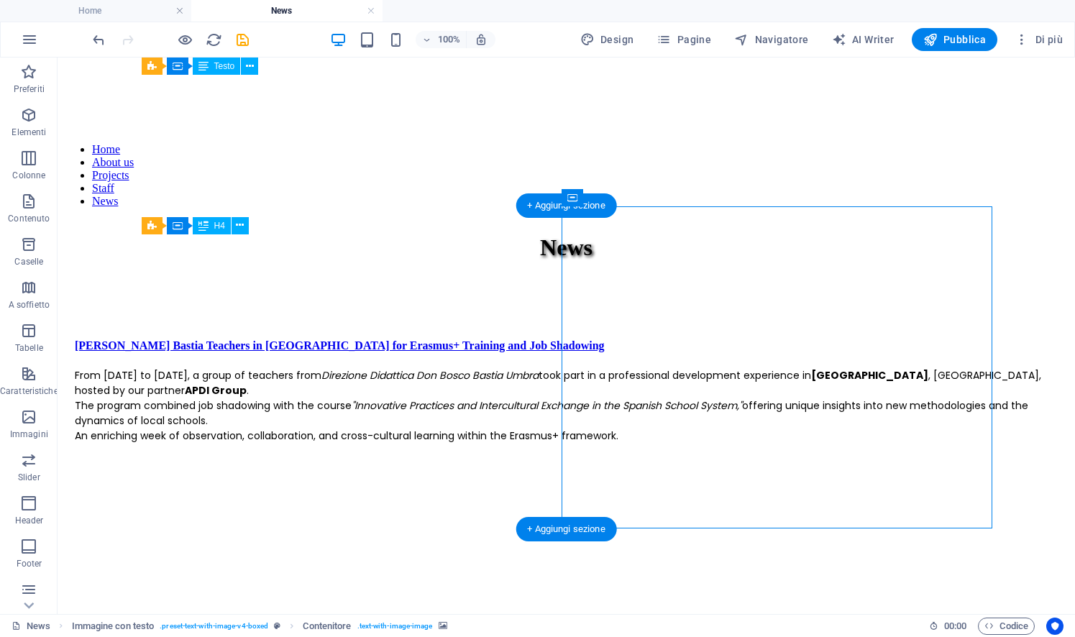
click at [638, 444] on figure at bounding box center [566, 444] width 983 height 0
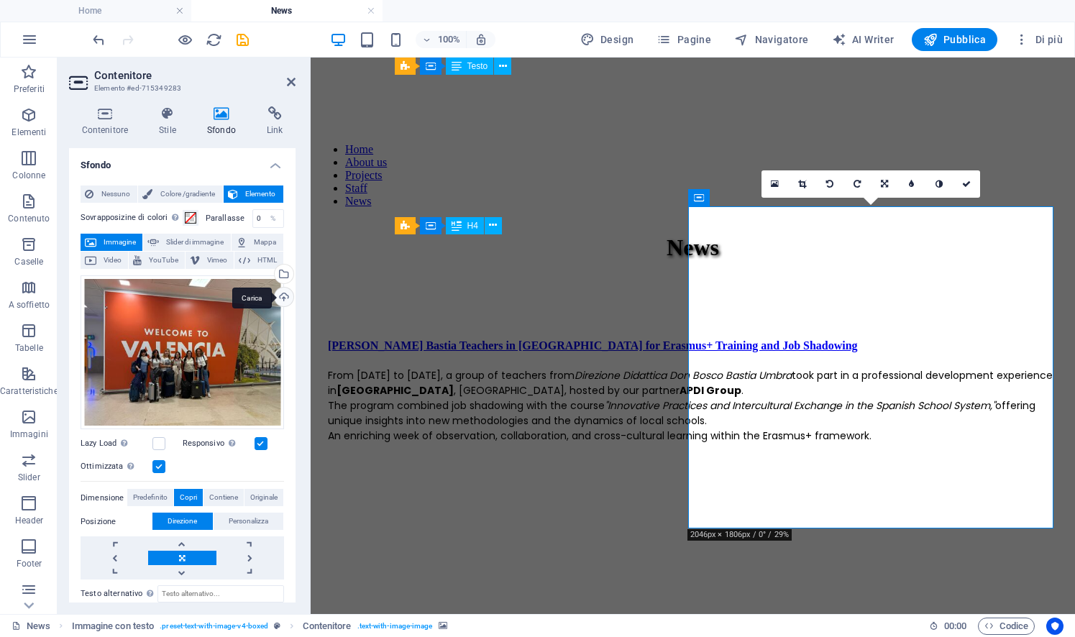
click at [283, 298] on div "Carica" at bounding box center [283, 299] width 22 height 22
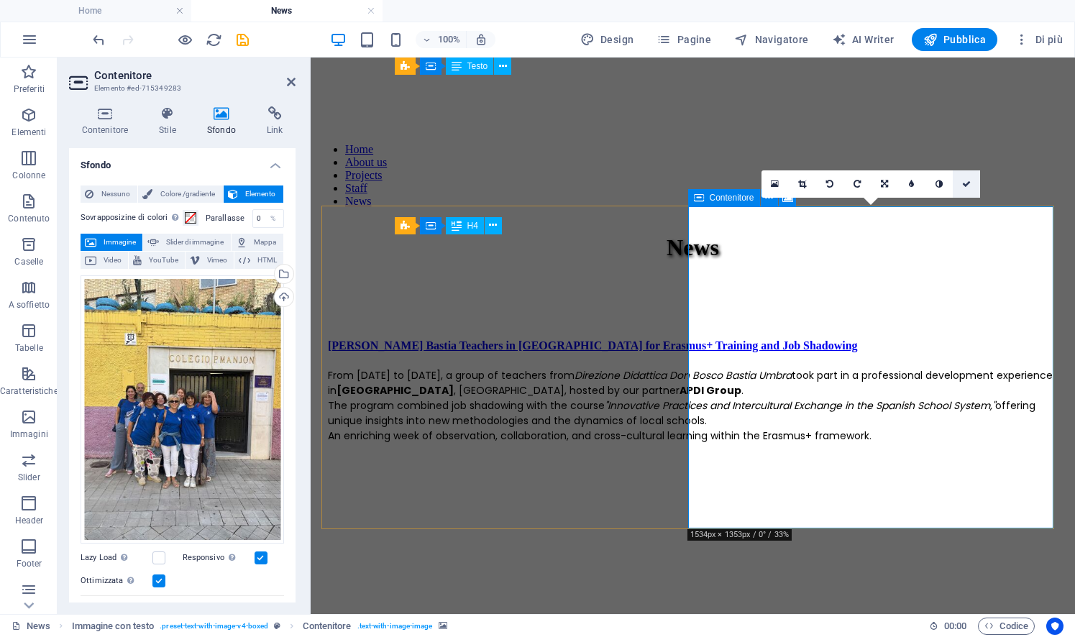
click at [967, 183] on icon at bounding box center [966, 184] width 9 height 9
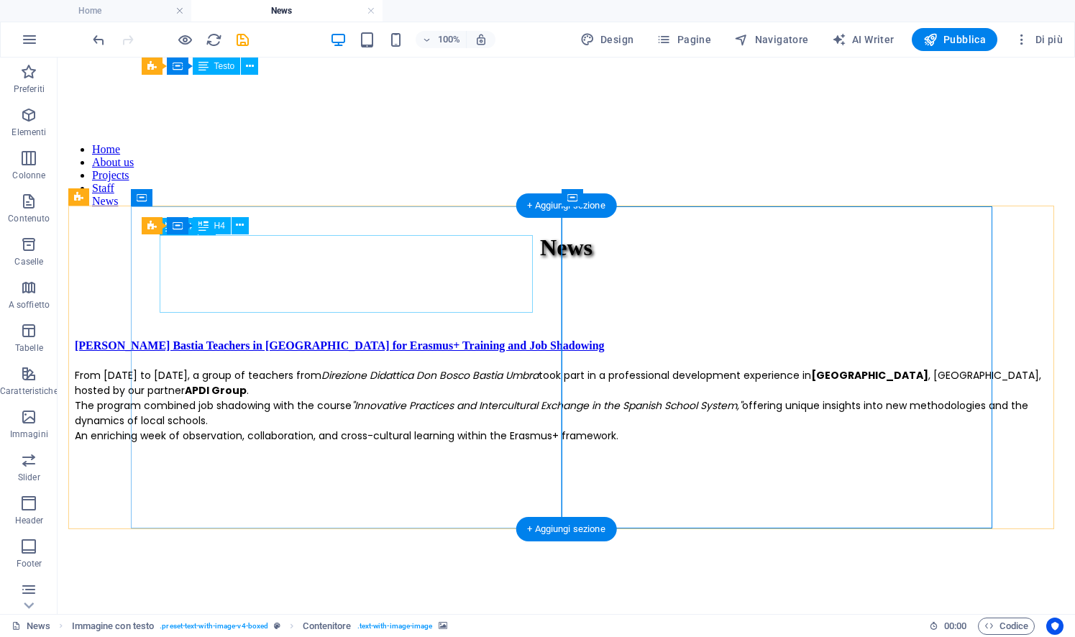
click at [380, 339] on div "[PERSON_NAME] Bastia Teachers in [GEOGRAPHIC_DATA] for Erasmus+ Training and Jo…" at bounding box center [566, 345] width 983 height 13
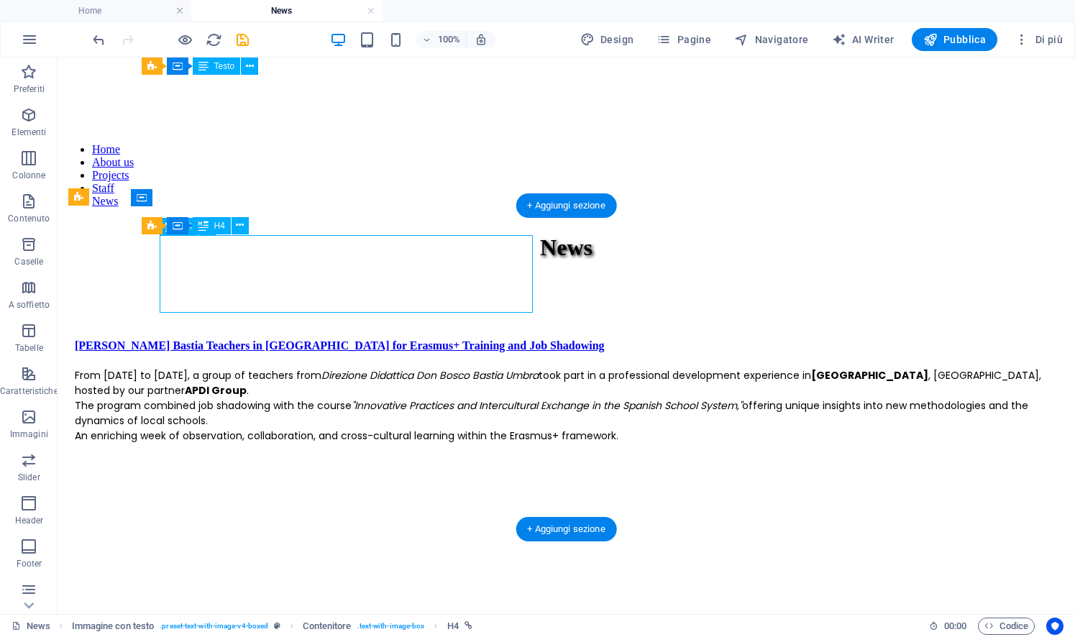
click at [347, 339] on div "[PERSON_NAME] Bastia Teachers in [GEOGRAPHIC_DATA] for Erasmus+ Training and Jo…" at bounding box center [566, 345] width 983 height 13
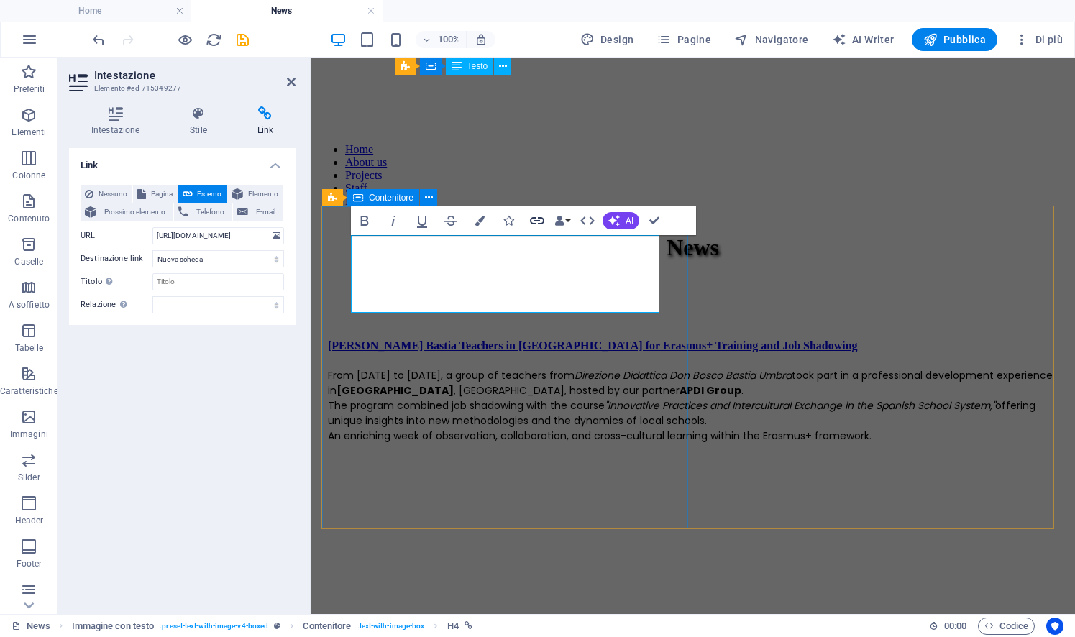
click at [539, 216] on icon "button" at bounding box center [536, 220] width 17 height 17
click at [247, 237] on input "[URL][DOMAIN_NAME]" at bounding box center [218, 235] width 132 height 17
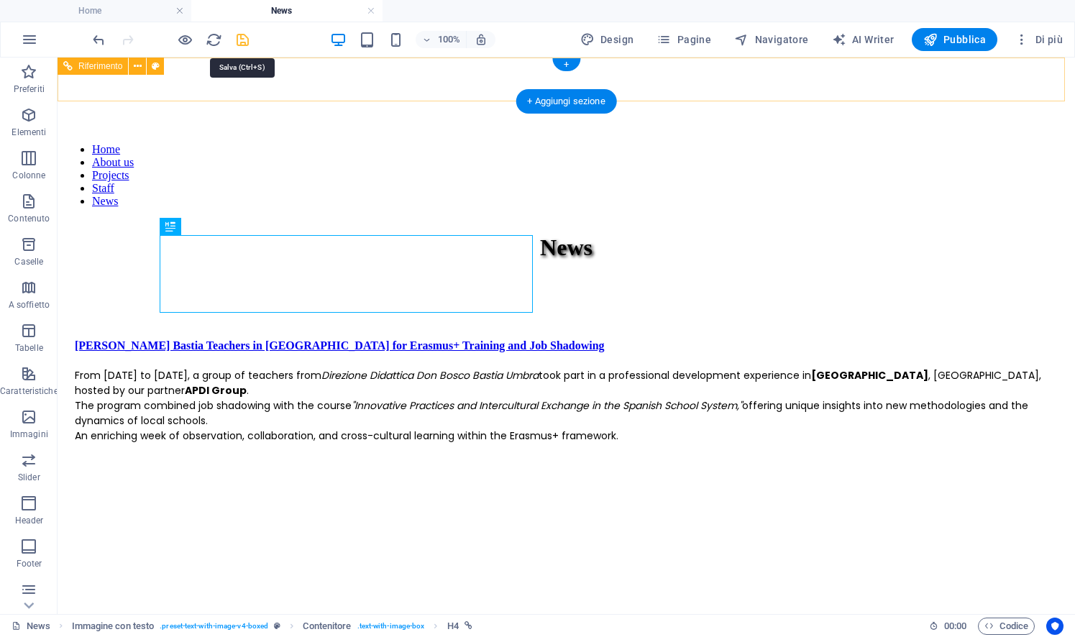
click at [238, 44] on icon "save" at bounding box center [242, 40] width 17 height 17
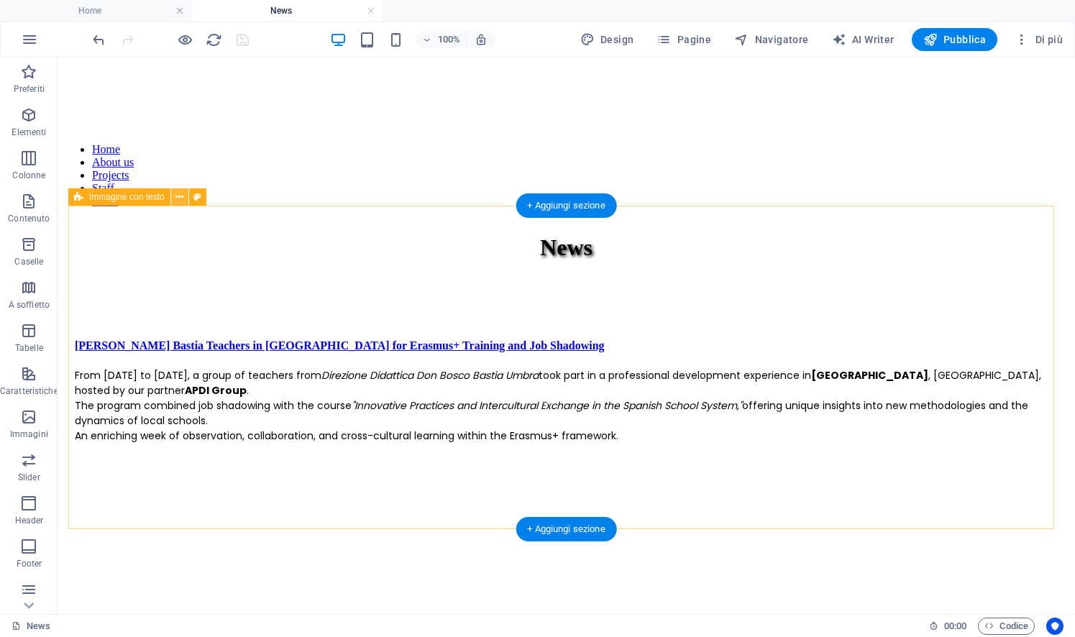
click at [178, 196] on icon at bounding box center [179, 197] width 8 height 15
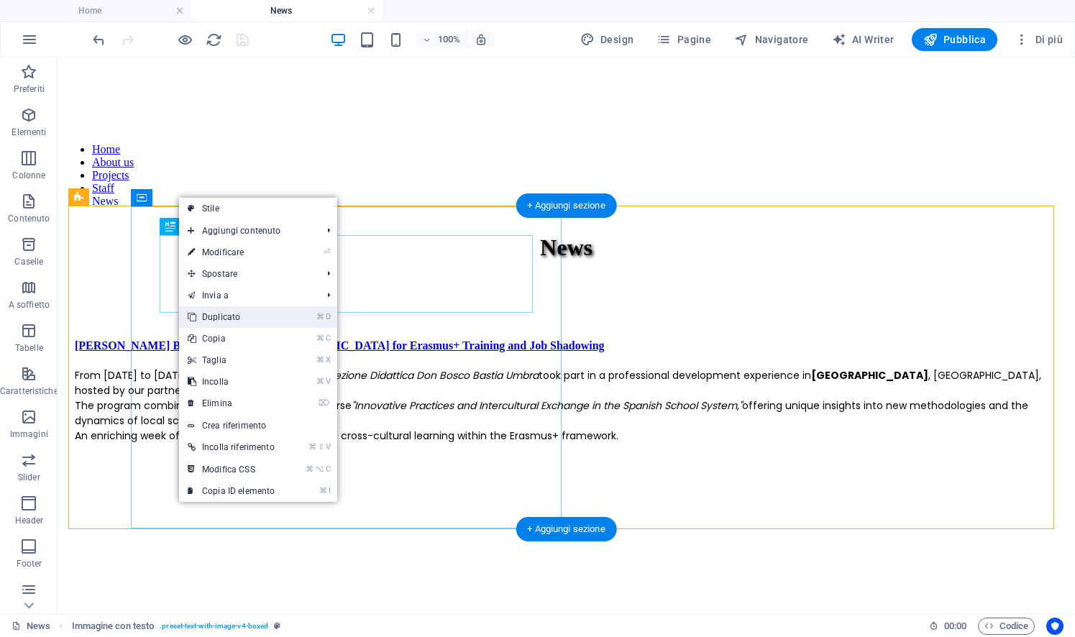
click at [230, 312] on link "⌘ D Duplicato" at bounding box center [231, 317] width 104 height 22
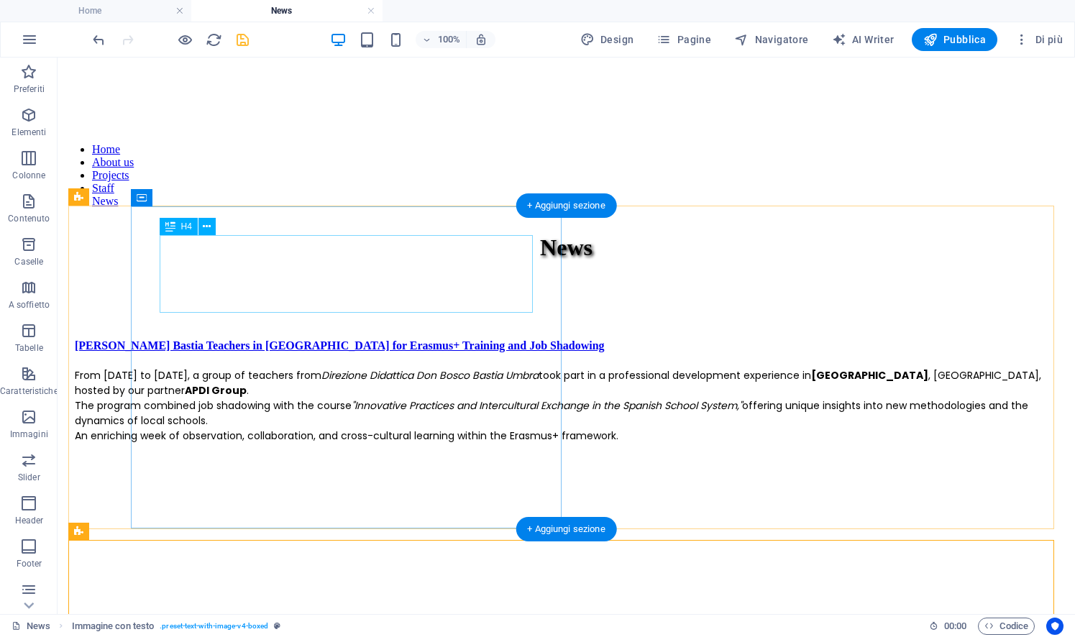
click at [390, 339] on div "[PERSON_NAME] Bastia Teachers in [GEOGRAPHIC_DATA] for Erasmus+ Training and Jo…" at bounding box center [566, 345] width 983 height 13
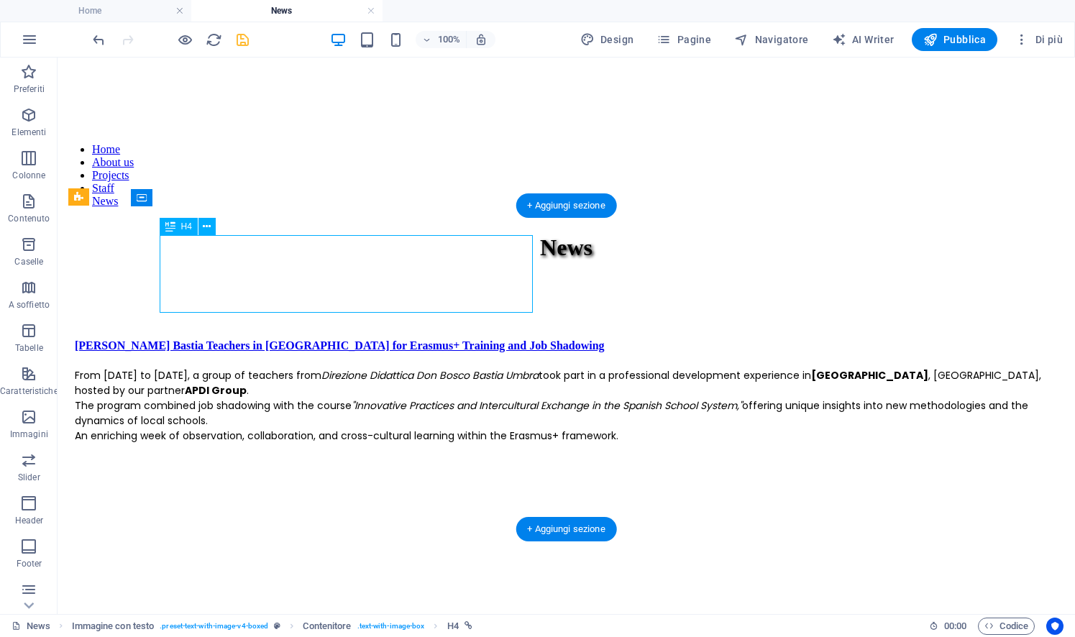
click at [377, 339] on div "[PERSON_NAME] Bastia Teachers in [GEOGRAPHIC_DATA] for Erasmus+ Training and Jo…" at bounding box center [566, 345] width 983 height 13
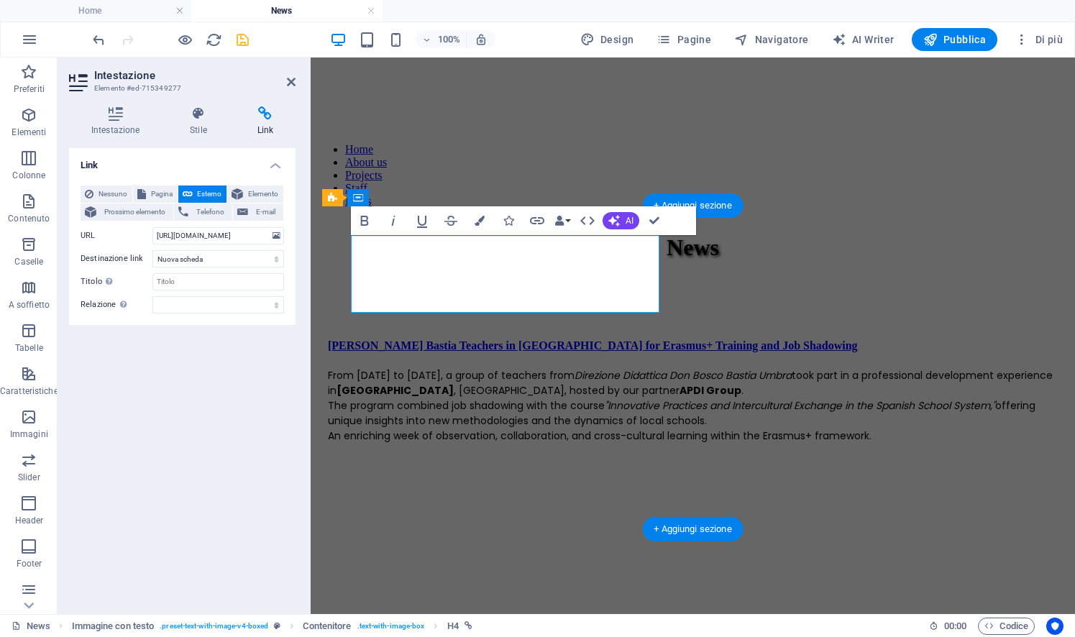
click at [630, 339] on span "[PERSON_NAME] Bastia Teachers in [GEOGRAPHIC_DATA] for Erasmus+ Training and Jo…" at bounding box center [593, 345] width 530 height 12
click at [637, 339] on h4 "[PERSON_NAME] Bastia Teachers in [GEOGRAPHIC_DATA] for Erasmus+ Training and Jo…" at bounding box center [693, 345] width 730 height 13
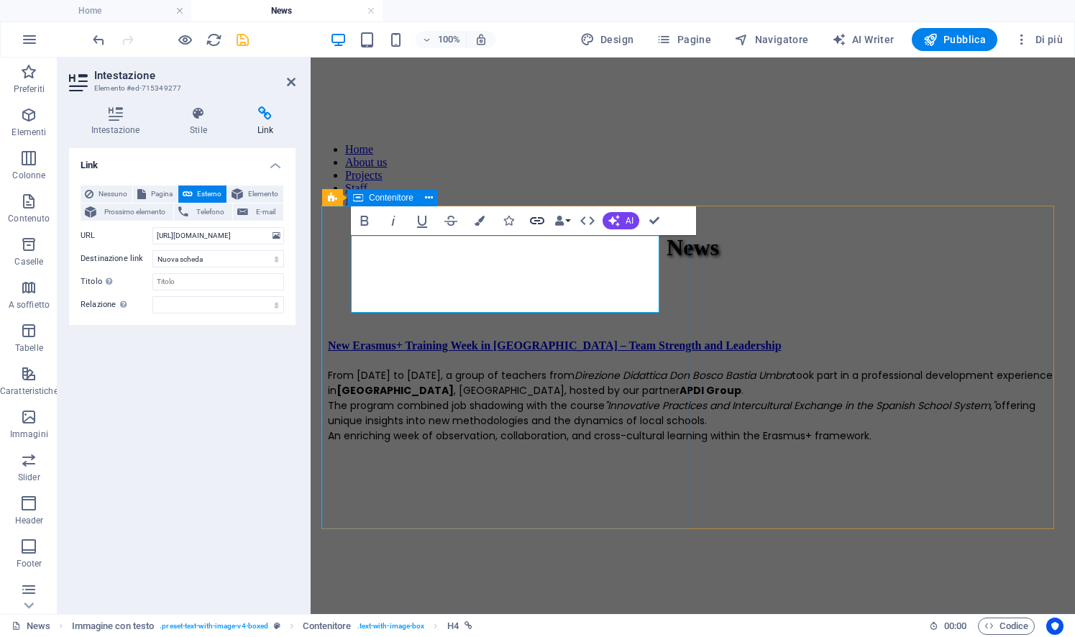
click at [542, 219] on icon "button" at bounding box center [536, 220] width 17 height 17
click at [240, 233] on input "[URL][DOMAIN_NAME]" at bounding box center [218, 235] width 132 height 17
type input "[URL][DOMAIN_NAME]"
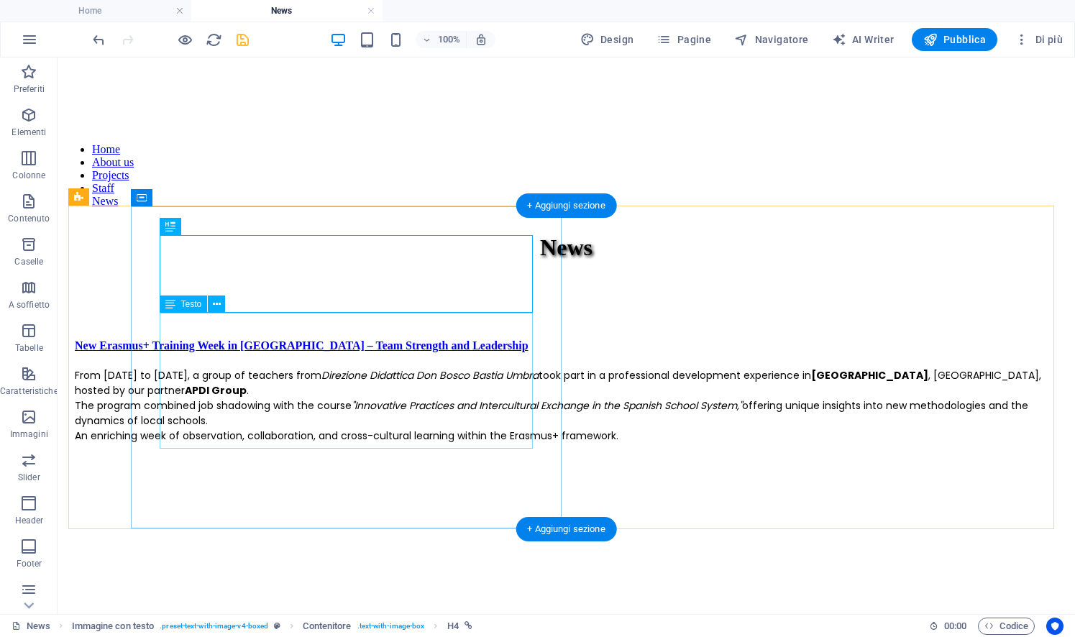
click at [387, 400] on div "From [DATE] to [DATE], a group of teachers from Direzione Didattica [PERSON_NAM…" at bounding box center [566, 405] width 983 height 75
click at [347, 405] on div "From [DATE] to [DATE], a group of teachers from Direzione Didattica [PERSON_NAM…" at bounding box center [566, 405] width 983 height 75
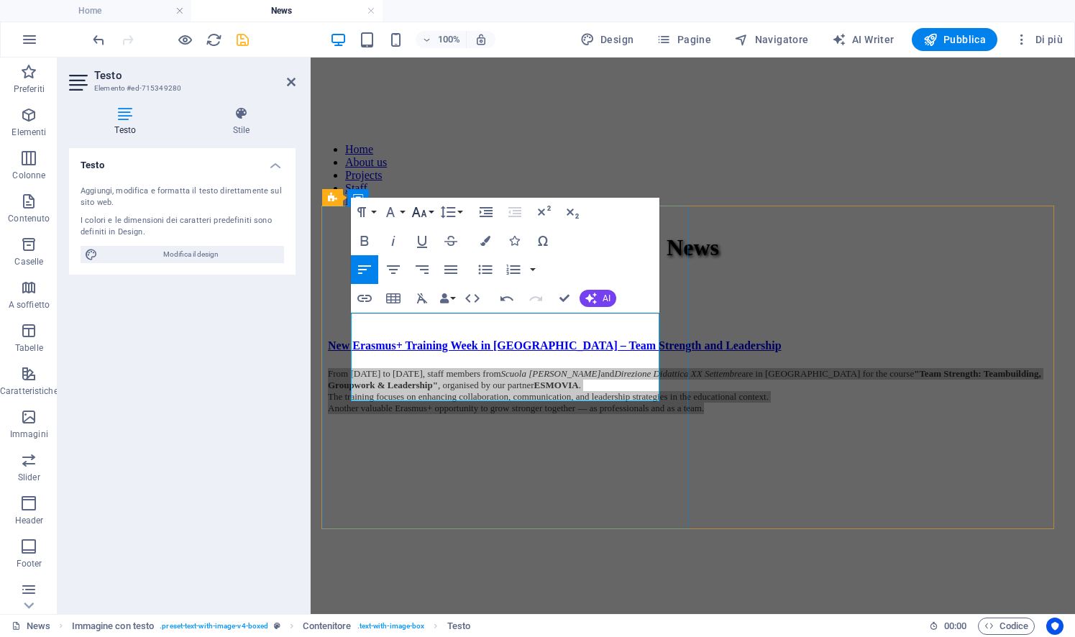
click at [424, 214] on icon "button" at bounding box center [419, 212] width 15 height 10
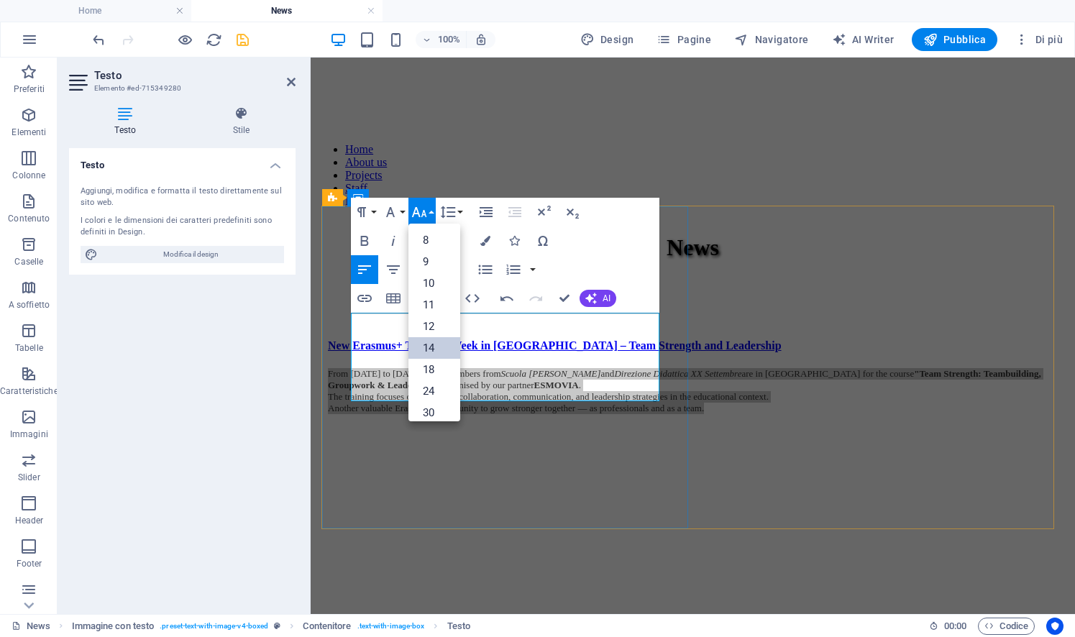
drag, startPoint x: 447, startPoint y: 339, endPoint x: 129, endPoint y: 254, distance: 329.5
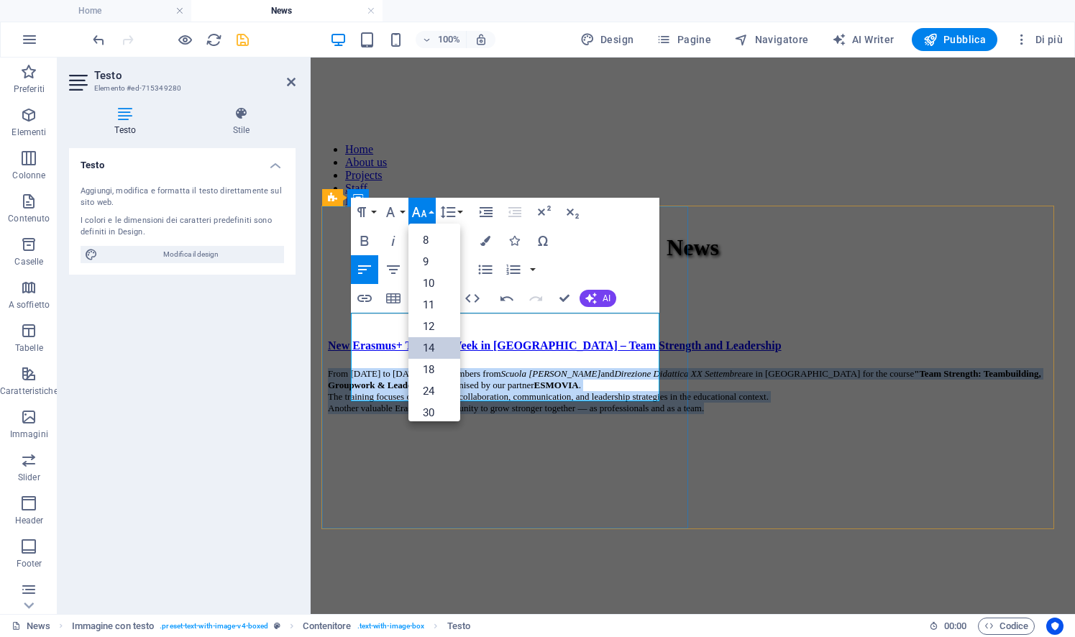
click at [447, 339] on link "14" at bounding box center [434, 348] width 52 height 22
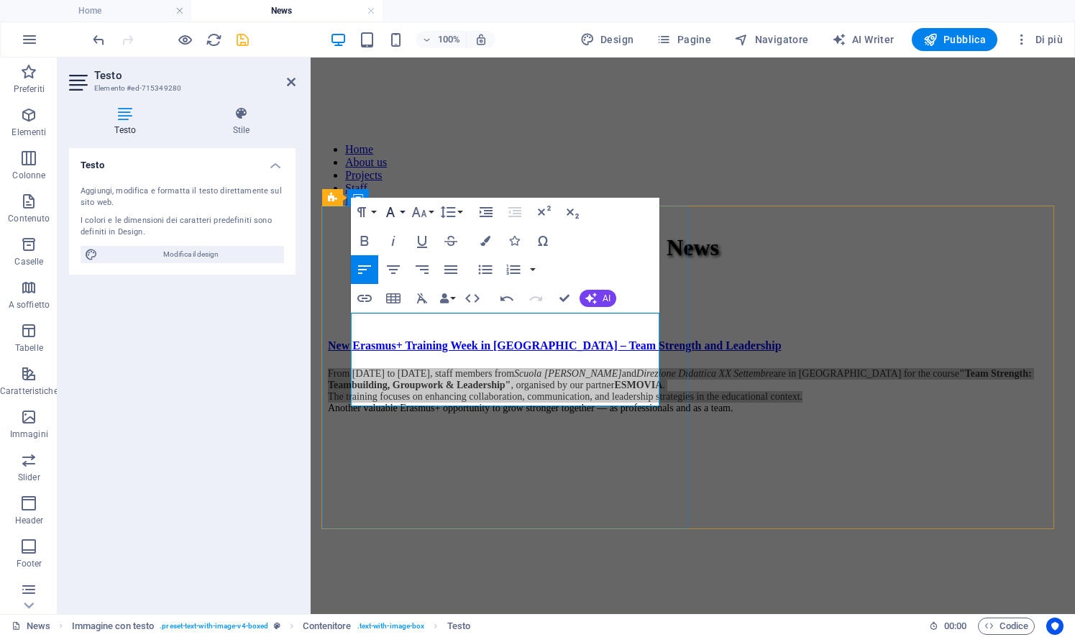
click at [396, 216] on icon "button" at bounding box center [390, 211] width 17 height 17
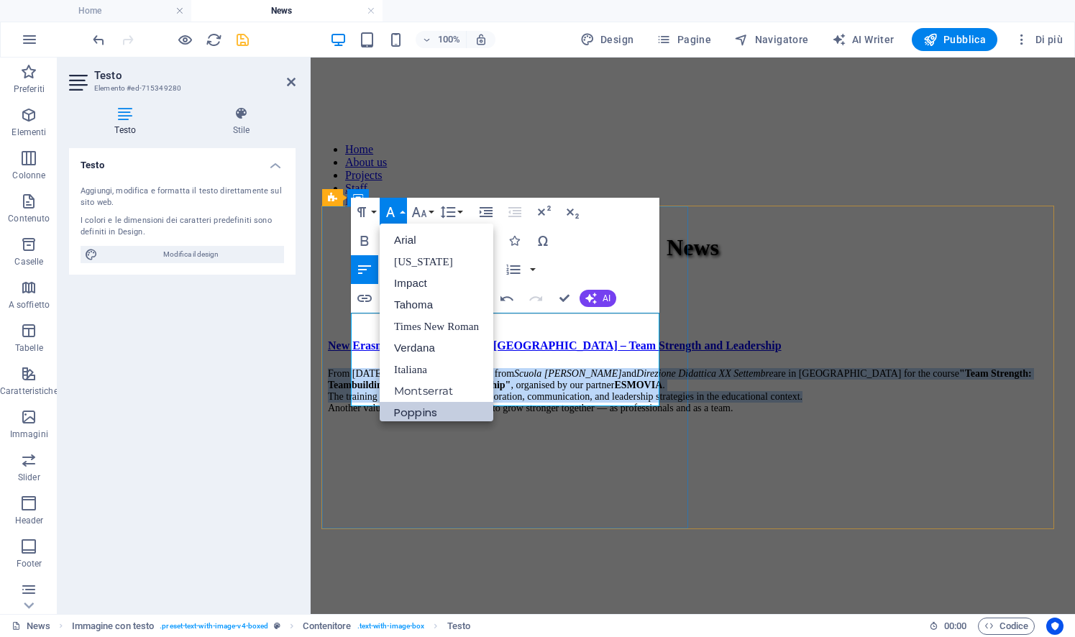
click at [438, 405] on link "Poppins" at bounding box center [437, 413] width 114 height 22
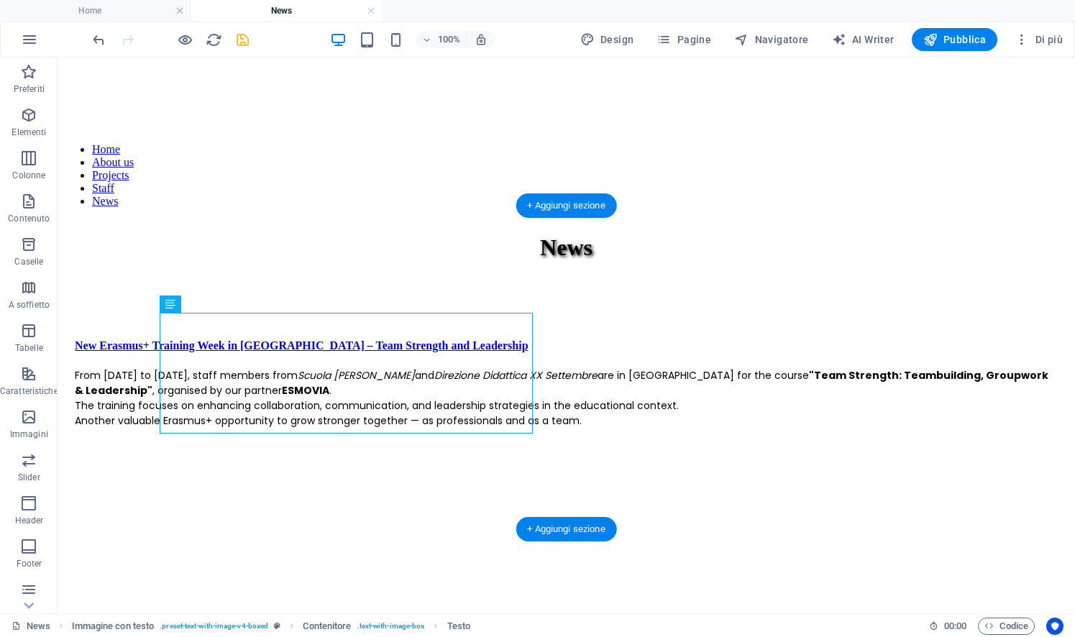
click at [625, 428] on figure at bounding box center [566, 428] width 983 height 0
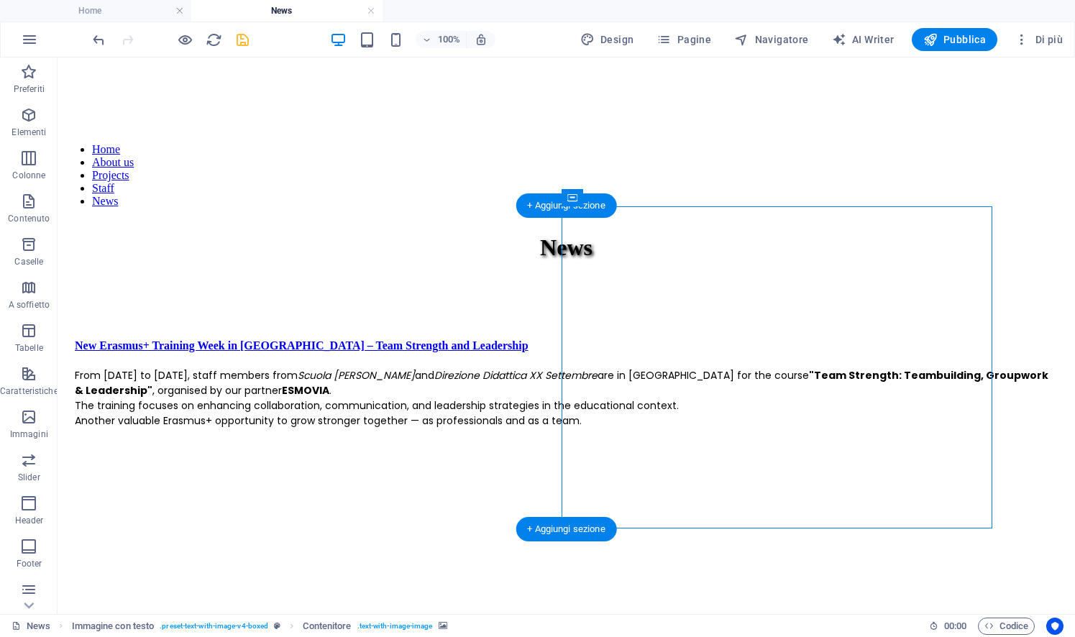
click at [625, 428] on figure at bounding box center [566, 428] width 983 height 0
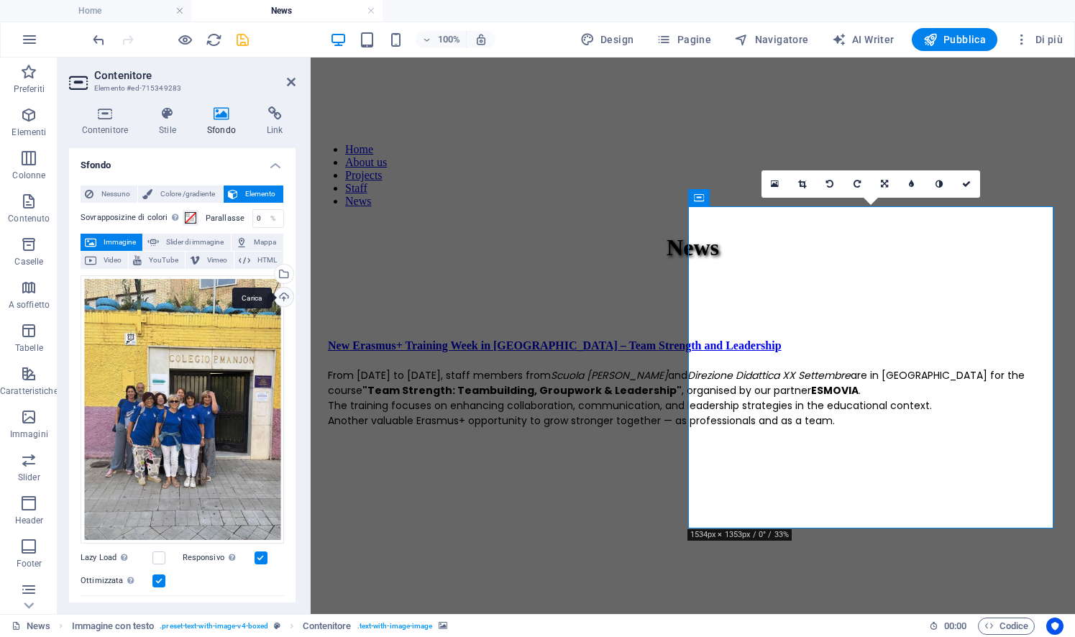
click at [282, 295] on div "Carica" at bounding box center [283, 299] width 22 height 22
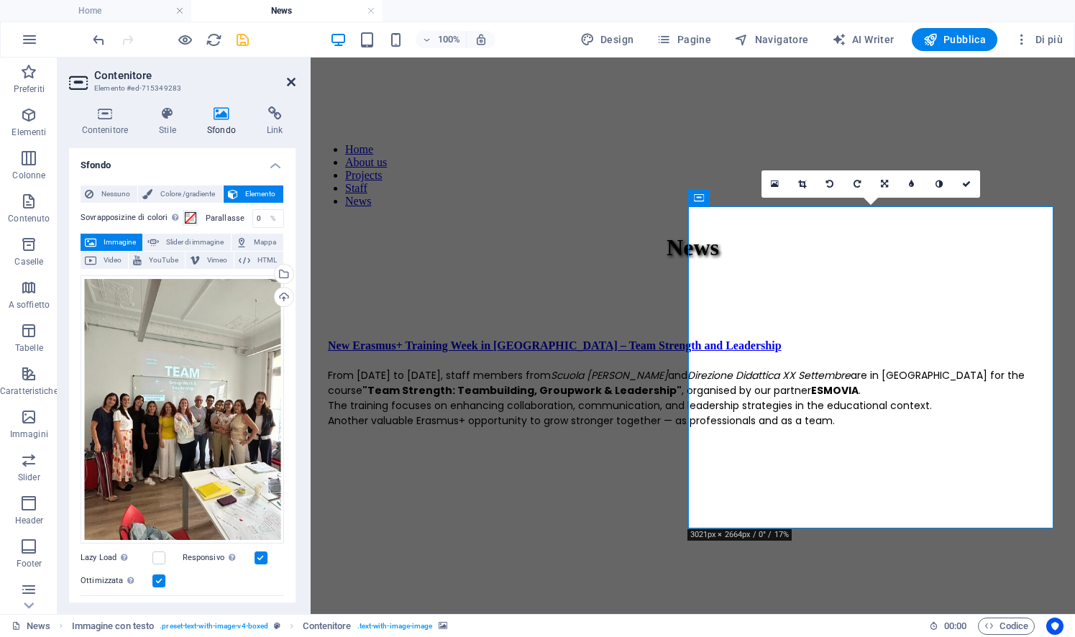
click at [290, 81] on icon at bounding box center [291, 82] width 9 height 12
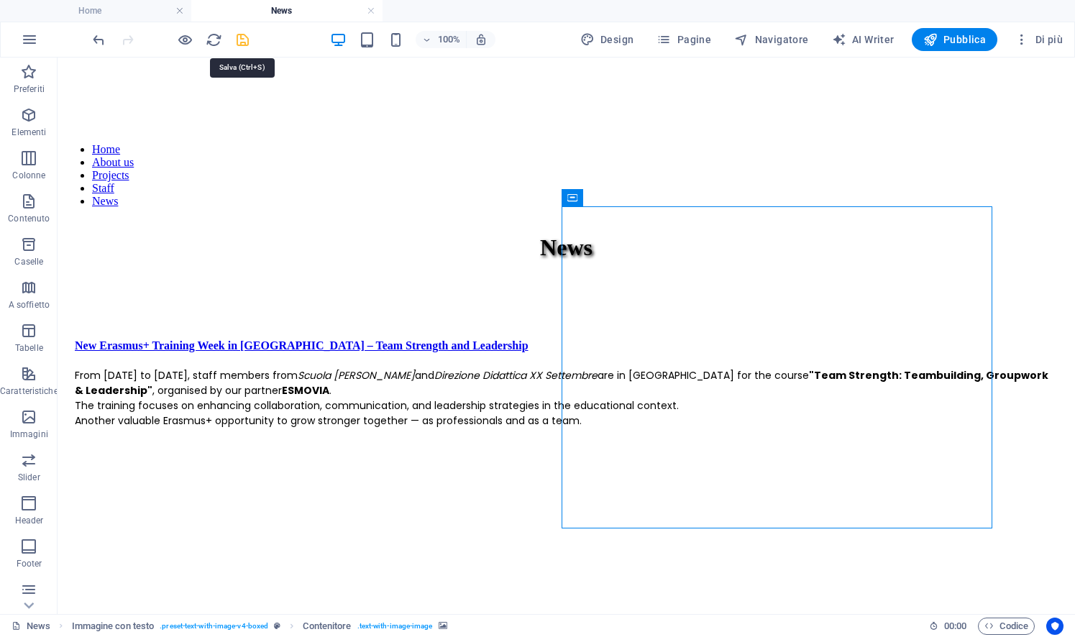
click at [243, 42] on icon "save" at bounding box center [242, 40] width 17 height 17
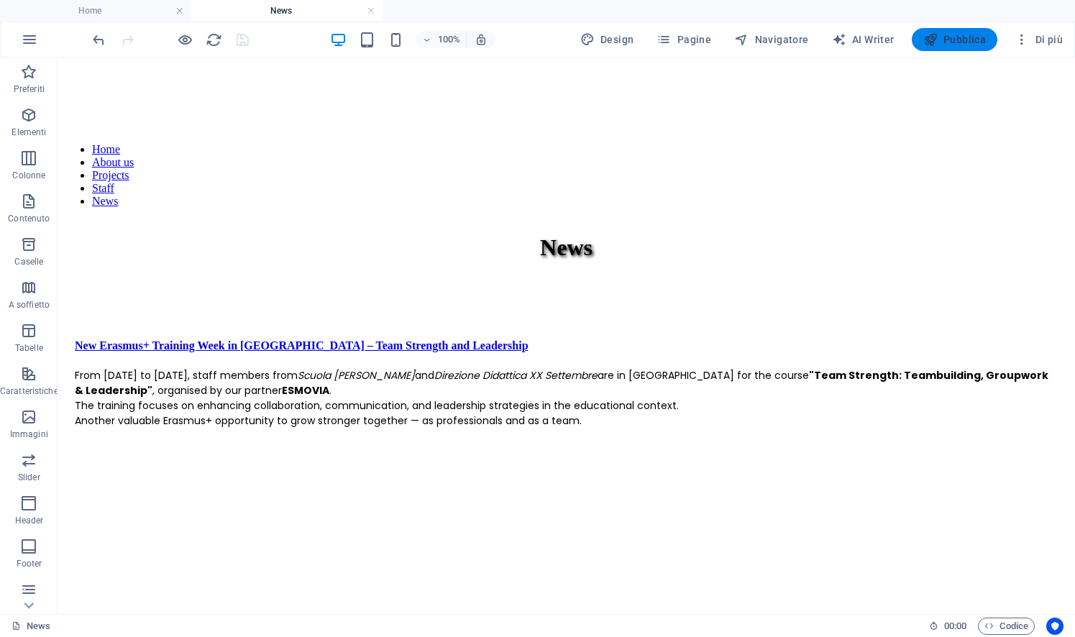
click at [965, 42] on span "Pubblica" at bounding box center [954, 39] width 63 height 14
